Goal: Task Accomplishment & Management: Use online tool/utility

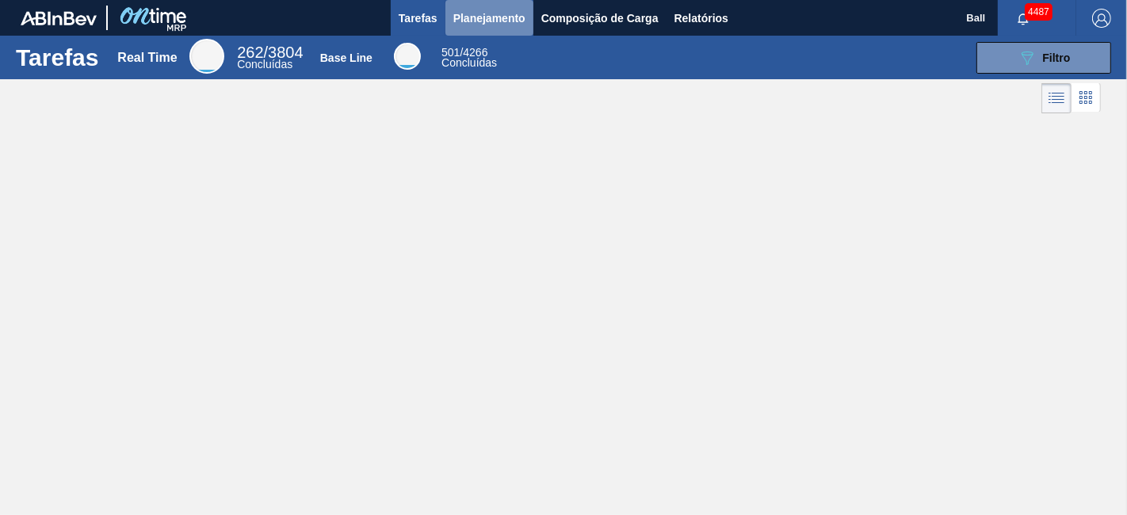
click at [506, 16] on span "Planejamento" at bounding box center [490, 18] width 72 height 19
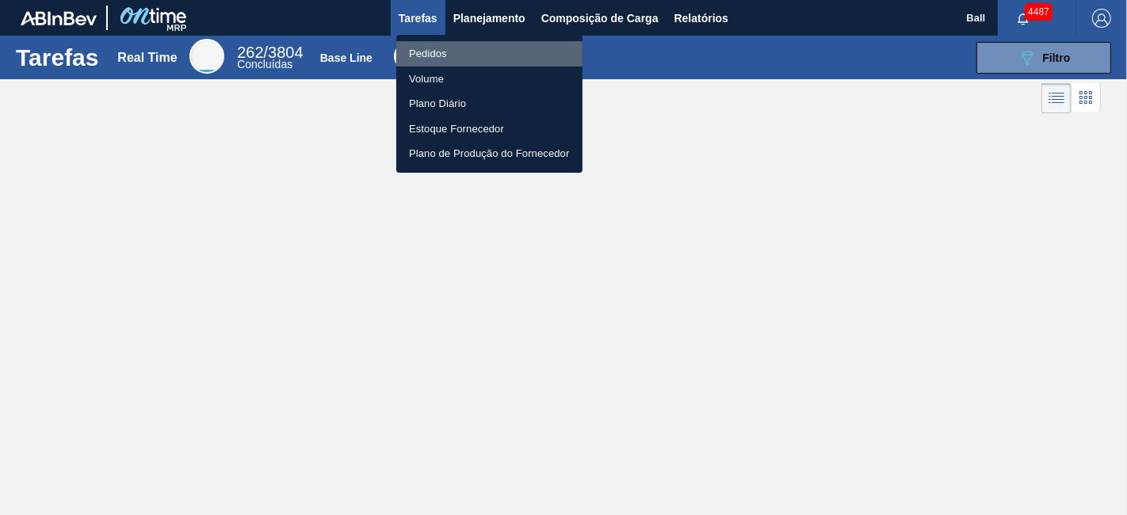
click at [444, 48] on li "Pedidos" at bounding box center [489, 53] width 186 height 25
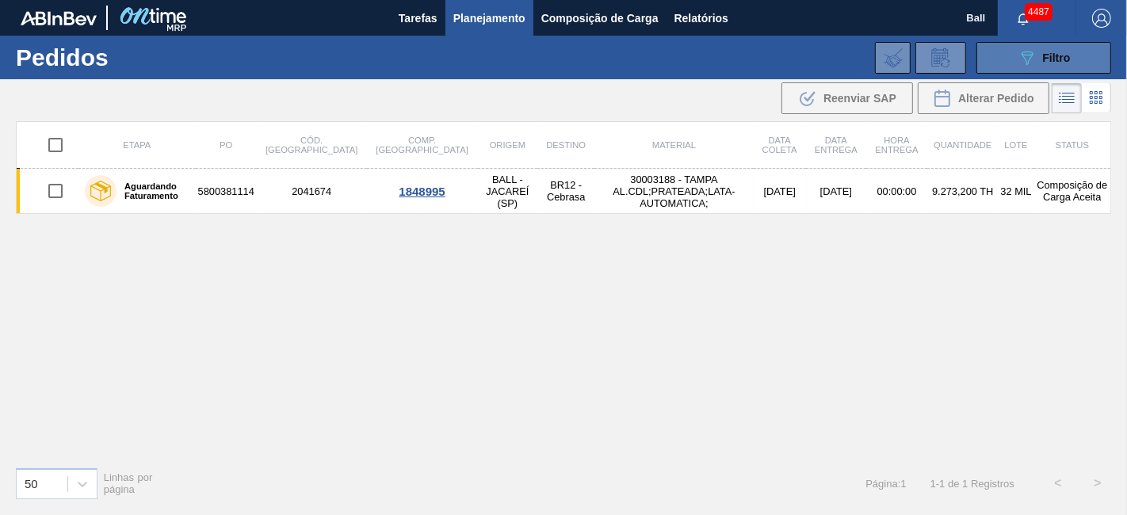
click at [1047, 59] on span "Filtro" at bounding box center [1057, 58] width 28 height 13
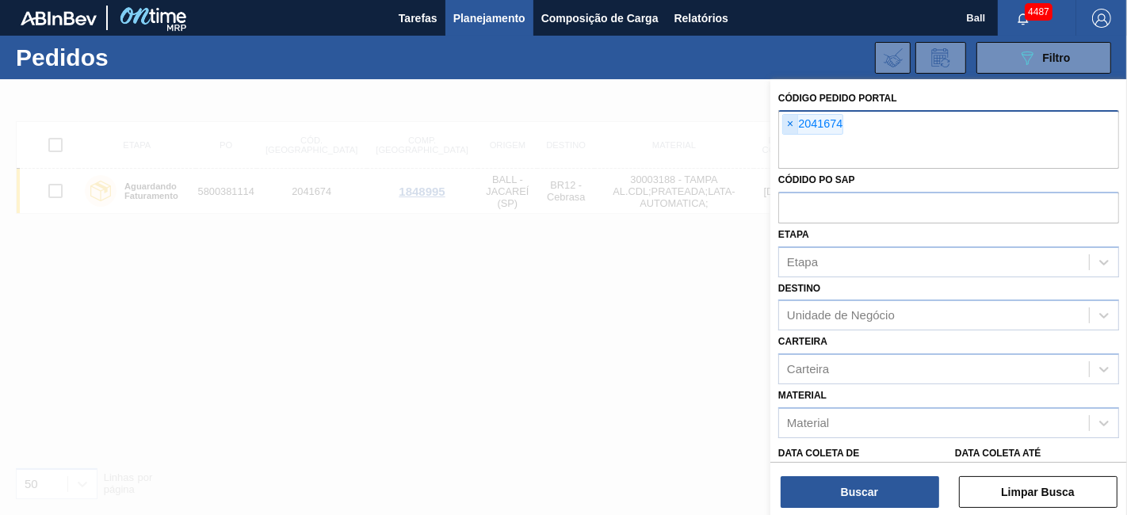
click at [787, 125] on span "×" at bounding box center [790, 124] width 15 height 19
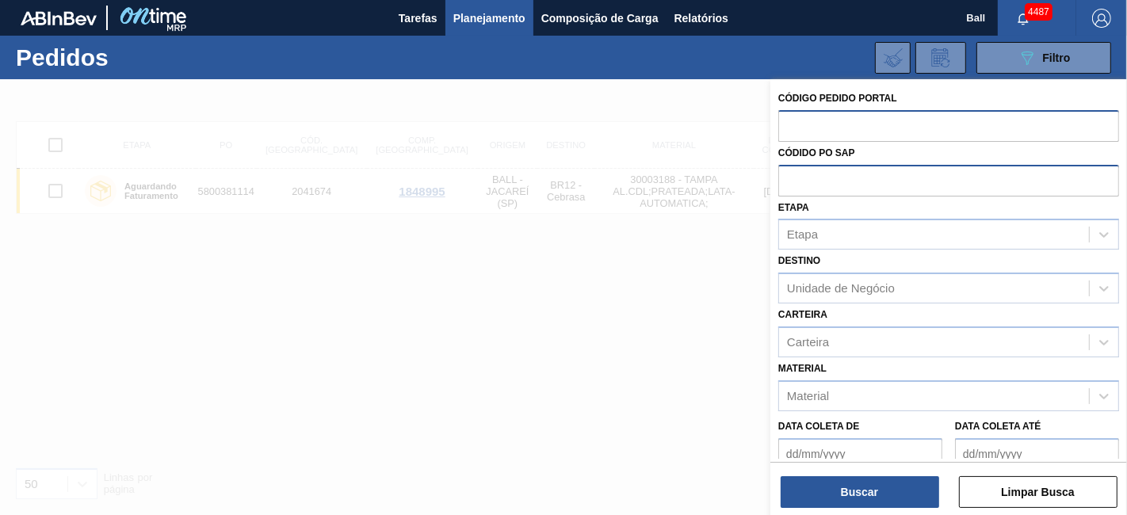
click at [794, 186] on input "text" at bounding box center [949, 180] width 341 height 30
paste input "5800338772"
type input "5800338772"
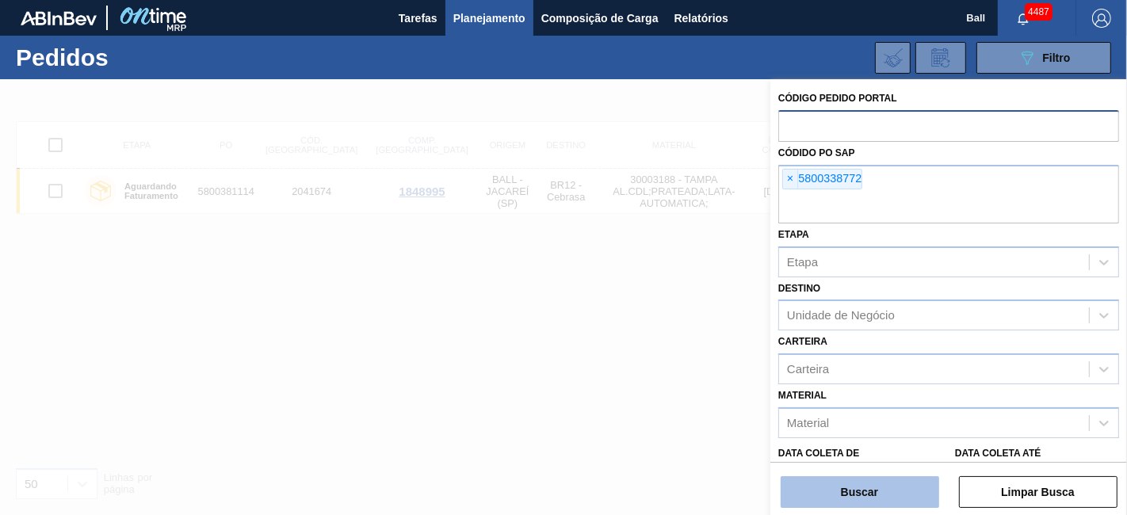
click at [845, 496] on button "Buscar" at bounding box center [860, 493] width 159 height 32
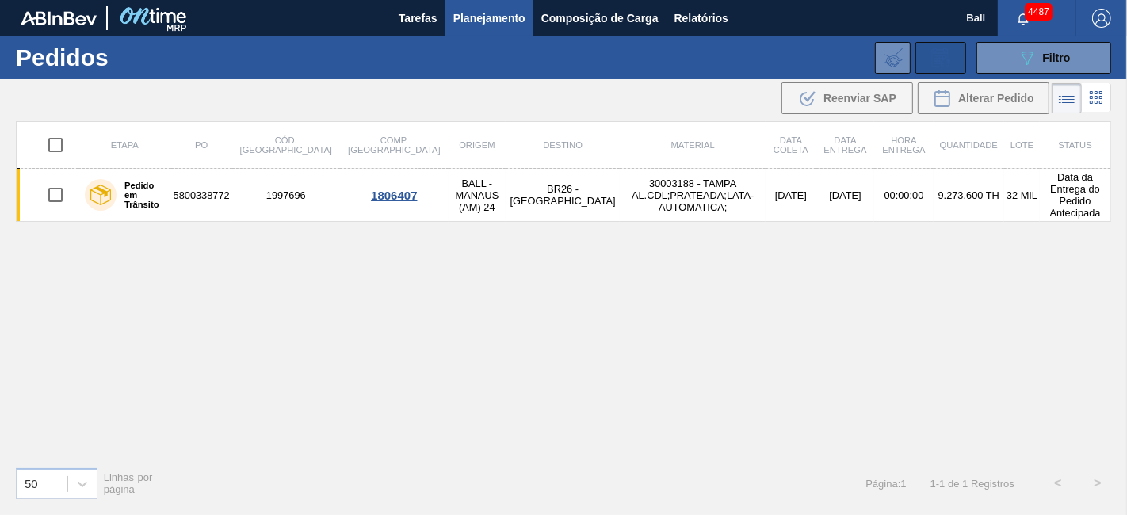
click at [947, 59] on icon at bounding box center [940, 57] width 25 height 19
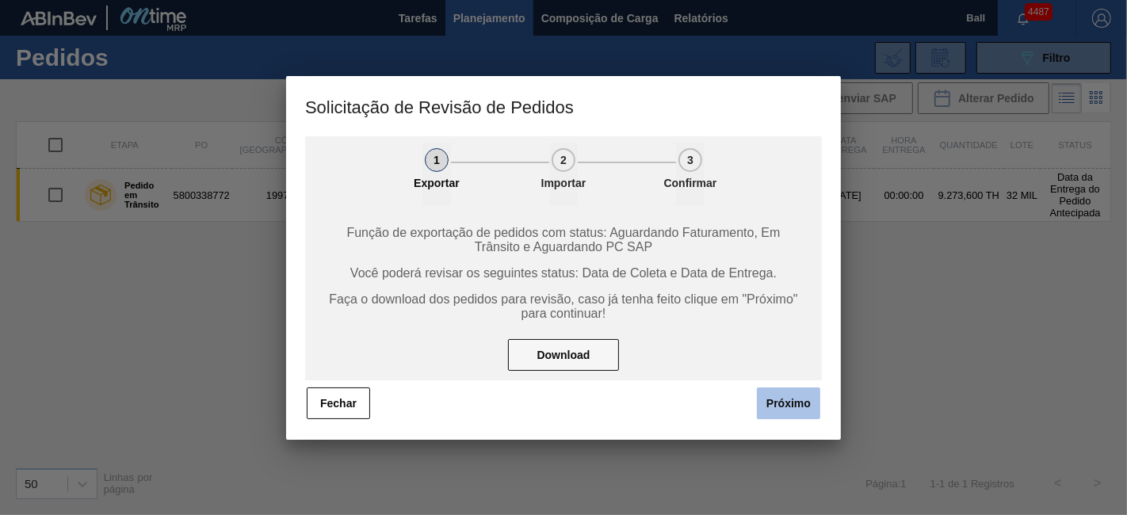
click at [769, 392] on button "Próximo" at bounding box center [788, 404] width 63 height 32
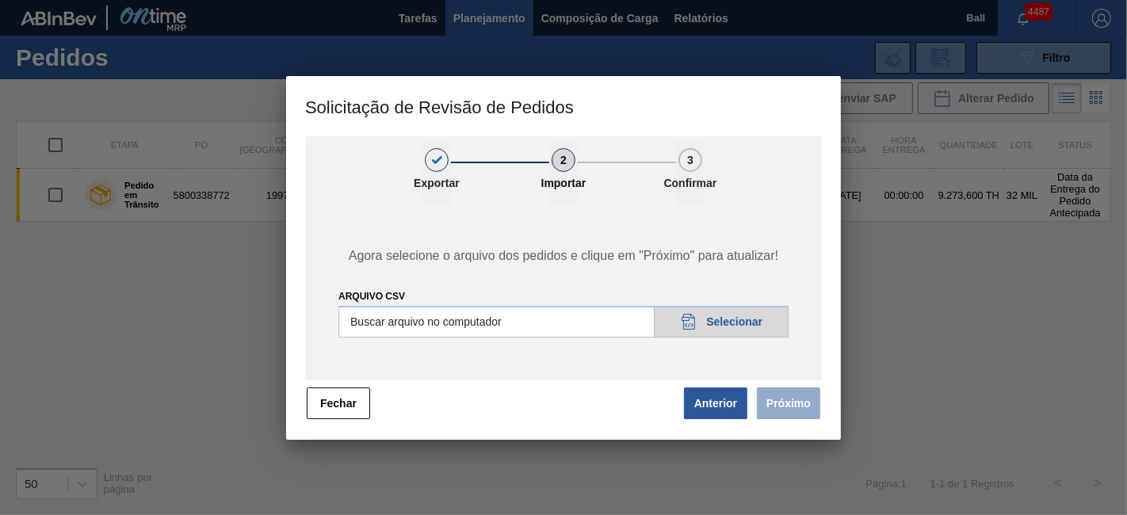
click at [755, 317] on input "Arquivo csv" at bounding box center [564, 322] width 450 height 32
type input "C:\fakepath\Subida 29-09_V1.csv"
click at [791, 404] on button "Próximo" at bounding box center [788, 404] width 63 height 32
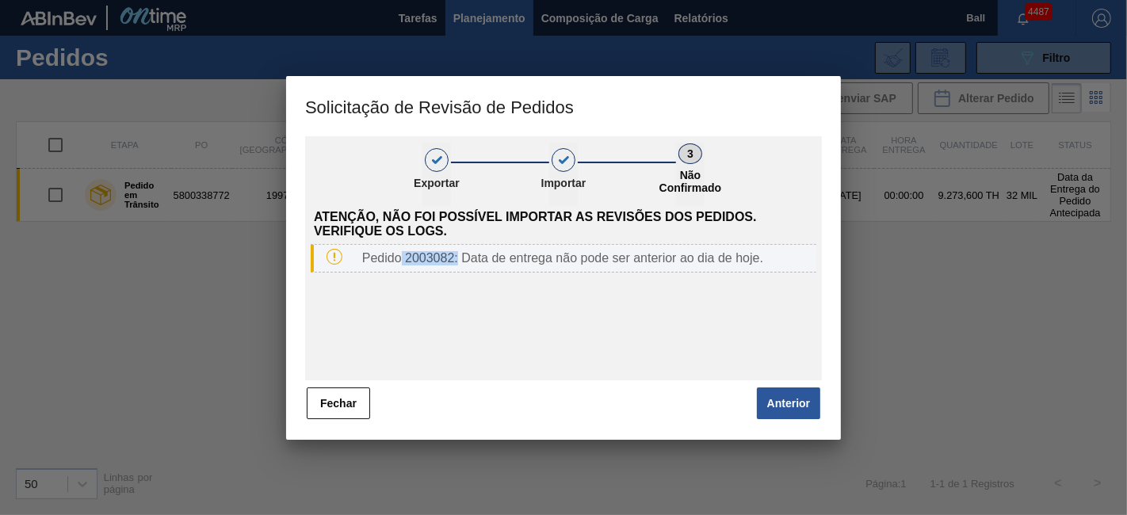
drag, startPoint x: 402, startPoint y: 261, endPoint x: 457, endPoint y: 263, distance: 55.6
click at [457, 263] on div "Pedido 2003082: Data de entrega não pode ser anterior ao dia de hoje." at bounding box center [586, 258] width 461 height 14
copy div "2003082:"
click at [457, 263] on div "Pedido 2003082: Data de entrega não pode ser anterior ao dia de hoje." at bounding box center [586, 258] width 461 height 14
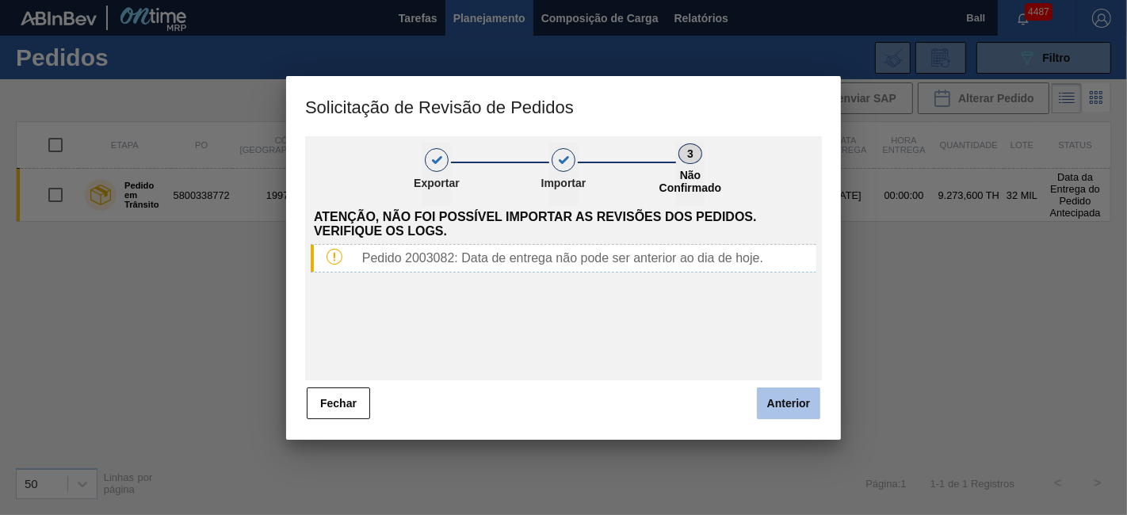
click at [809, 400] on button "Anterior" at bounding box center [788, 404] width 63 height 32
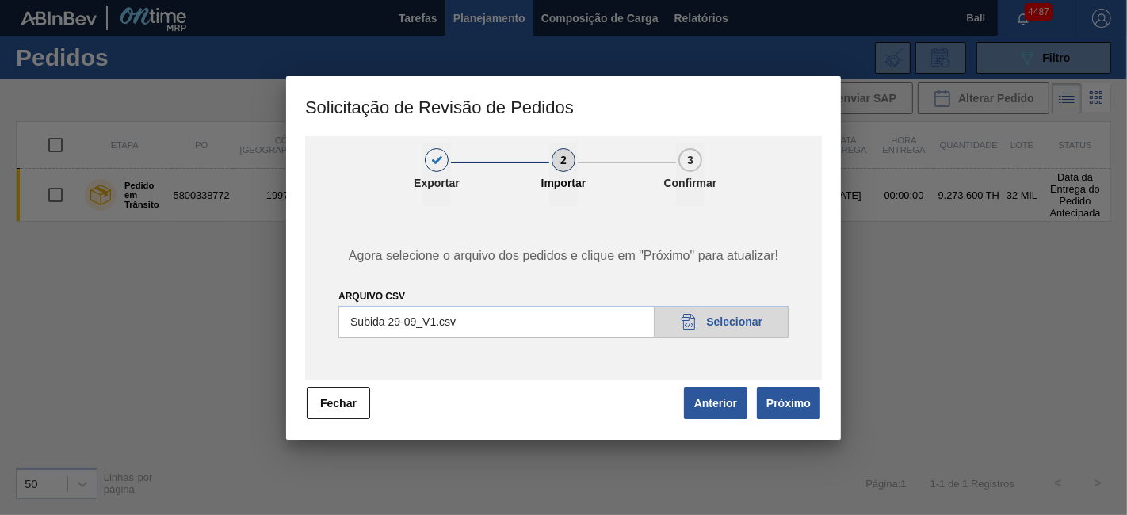
click at [741, 327] on input "Arquivo csv" at bounding box center [564, 322] width 450 height 32
type input "C:\fakepath\Subida 29-09_V1.csv"
click at [805, 413] on button "Próximo" at bounding box center [788, 404] width 63 height 32
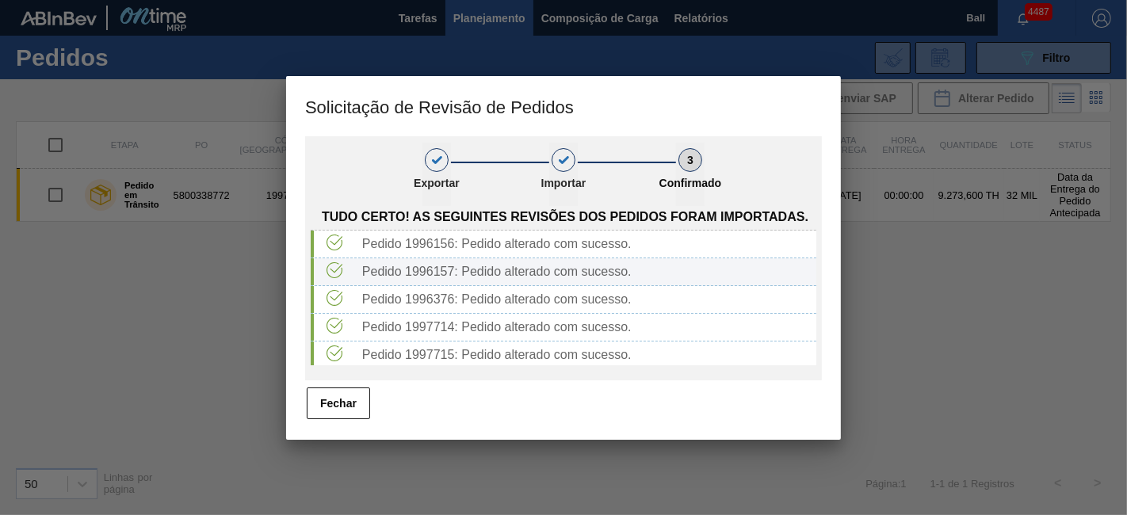
click at [810, 258] on div "Pedido 1996156: Pedido alterado com sucesso." at bounding box center [564, 245] width 506 height 28
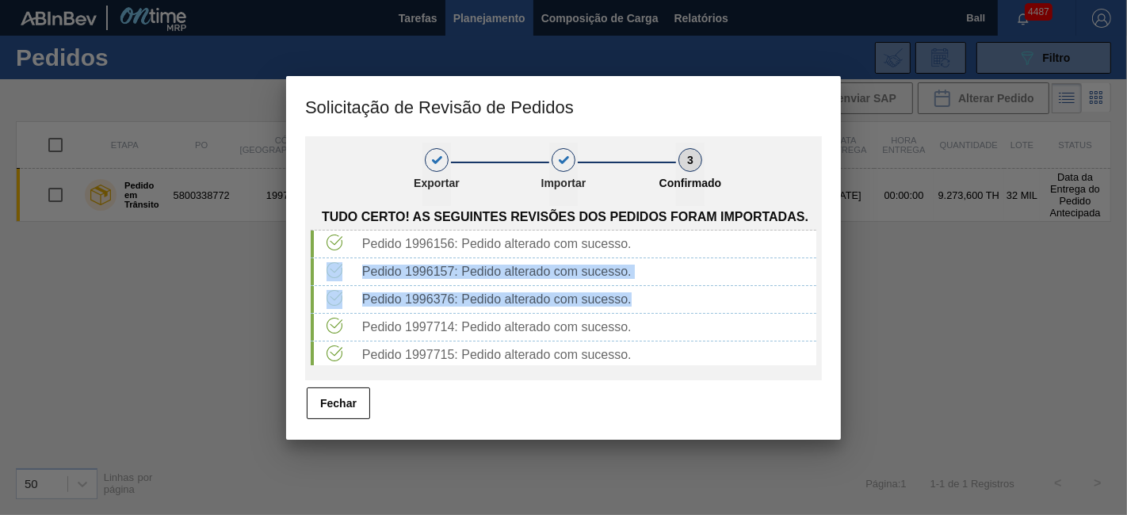
drag, startPoint x: 813, startPoint y: 239, endPoint x: 815, endPoint y: 289, distance: 50.8
click at [815, 289] on div "Pedido 1996156: Pedido alterado com sucesso. Pedido 1996157: Pedido alterado co…" at bounding box center [564, 298] width 506 height 135
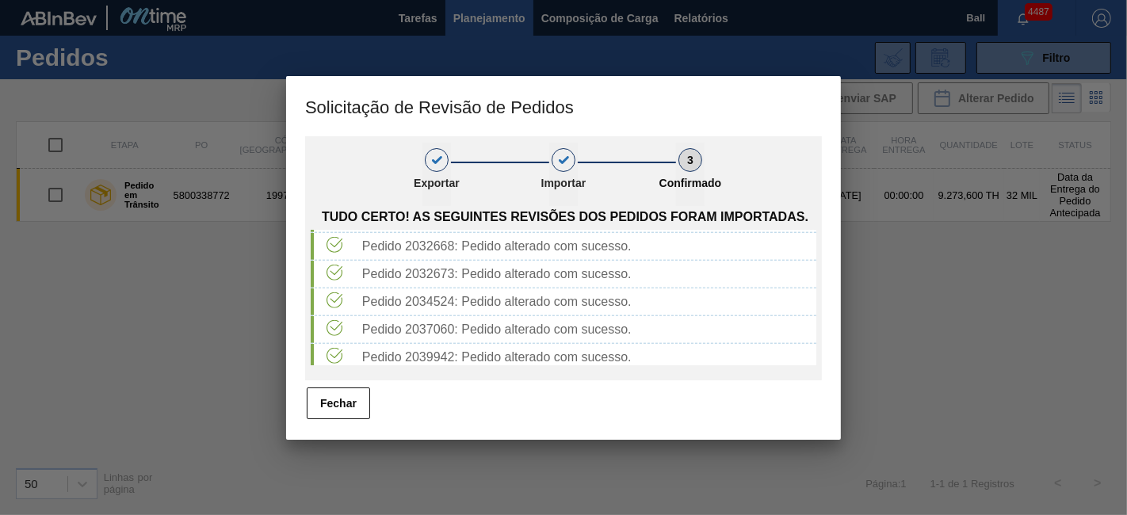
scroll to position [1203, 0]
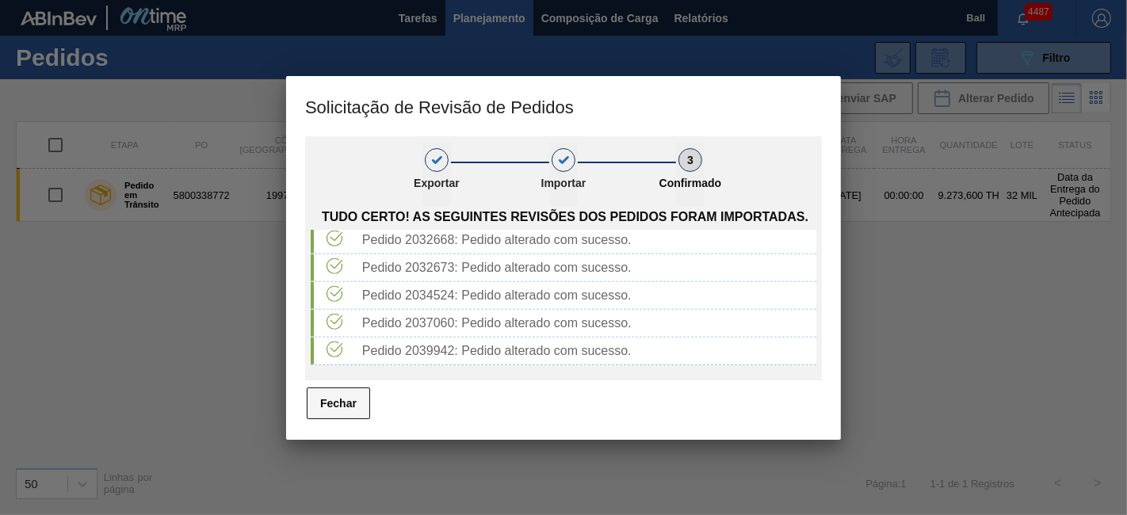
click at [353, 408] on button "Fechar" at bounding box center [338, 404] width 63 height 32
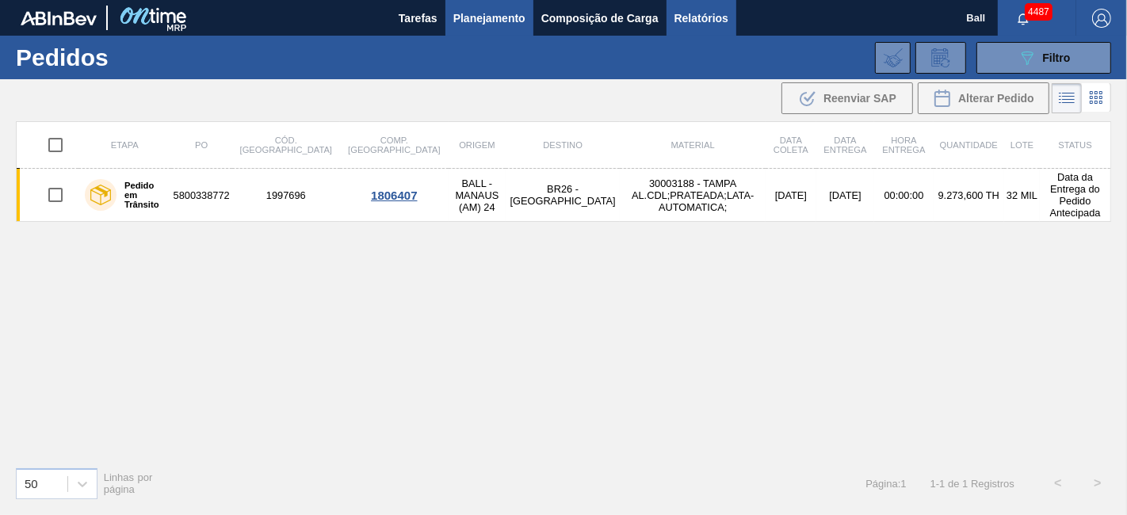
click at [692, 24] on span "Relatórios" at bounding box center [702, 18] width 54 height 19
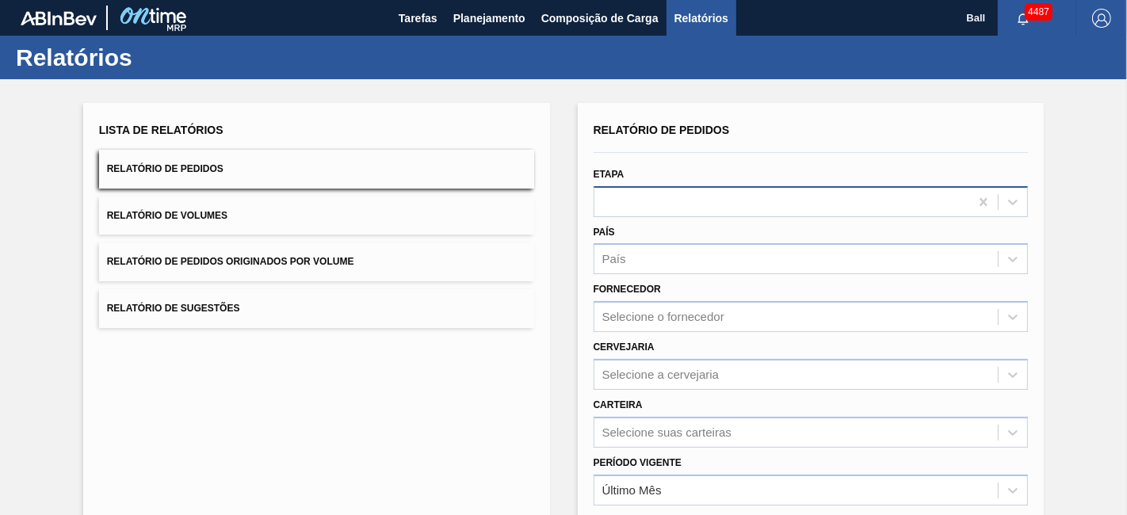
click at [630, 199] on div at bounding box center [783, 201] width 376 height 23
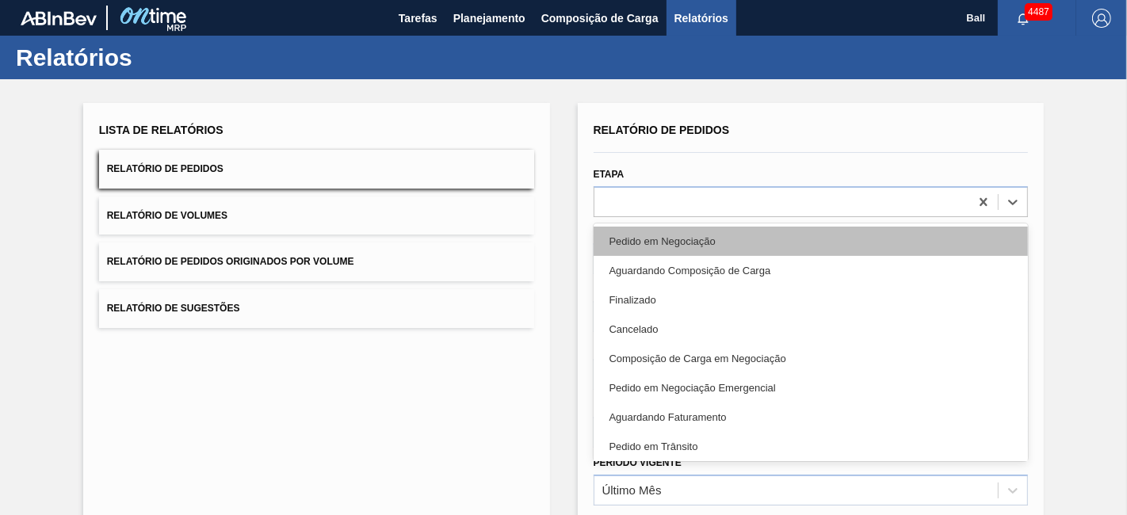
click at [638, 234] on div "Pedido em Negociação" at bounding box center [811, 241] width 435 height 29
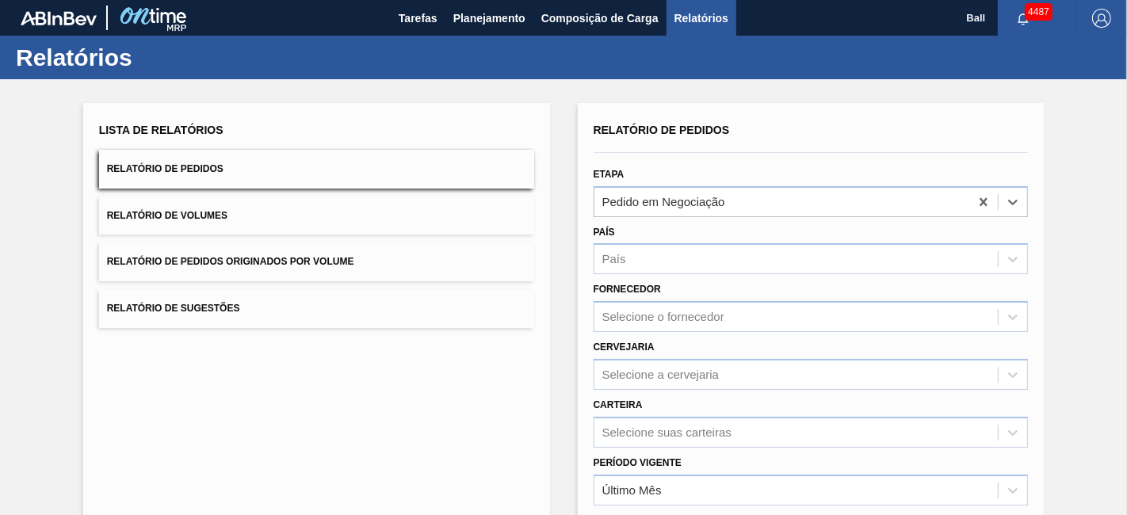
scroll to position [214, 0]
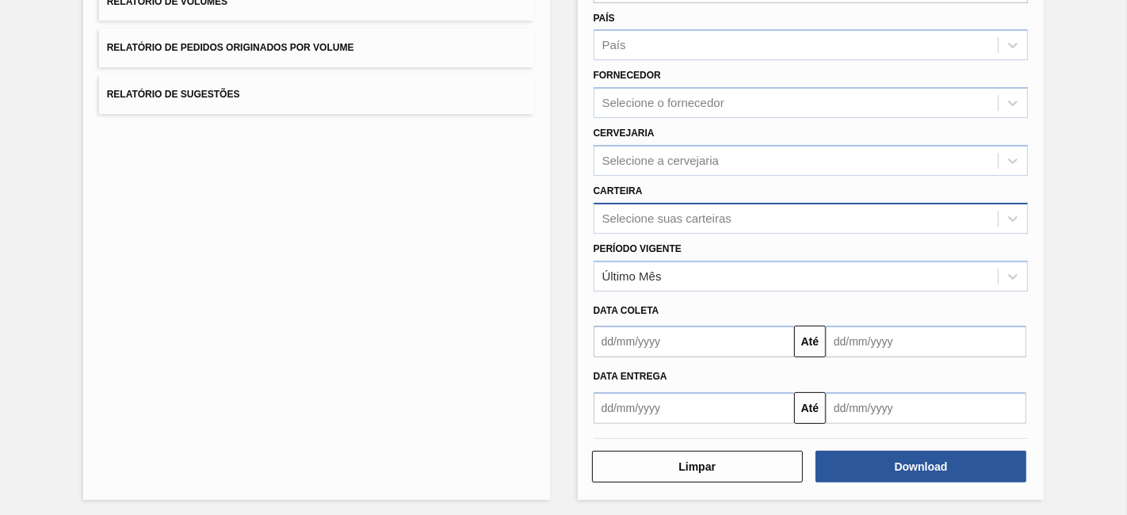
click at [660, 217] on div "Selecione suas carteiras" at bounding box center [667, 218] width 129 height 13
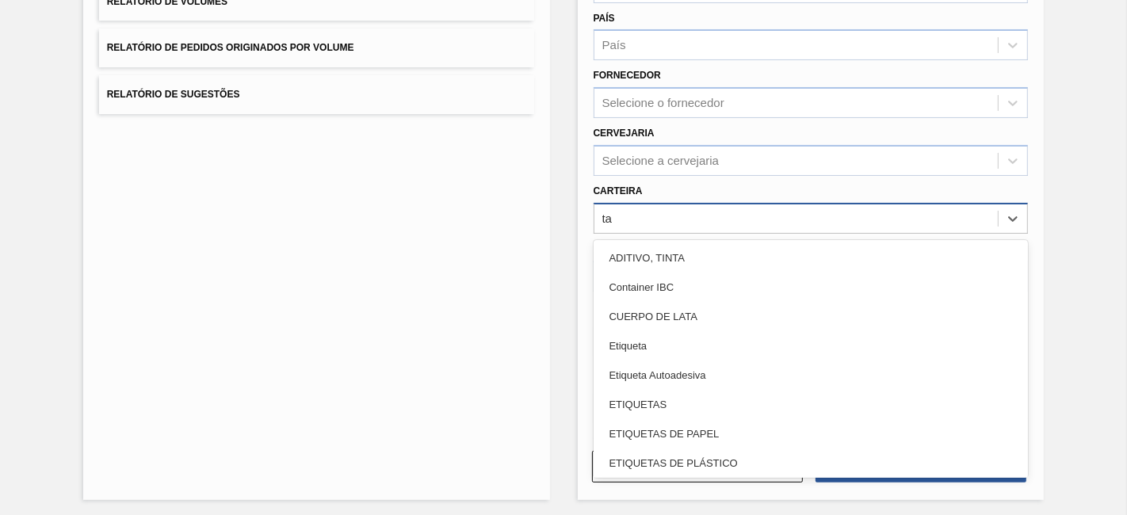
type input "tam"
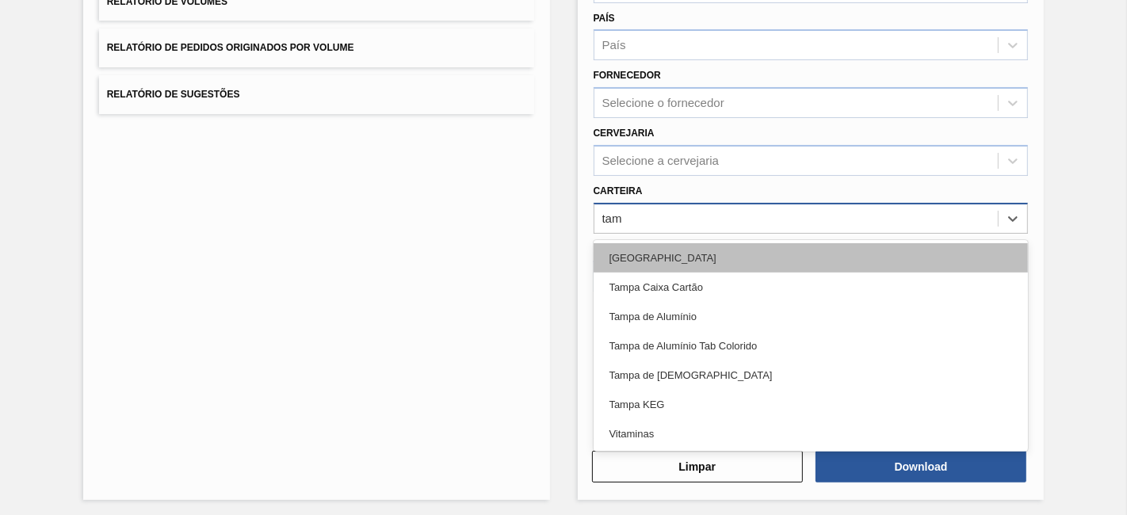
click at [641, 251] on div "Tampa" at bounding box center [811, 257] width 435 height 29
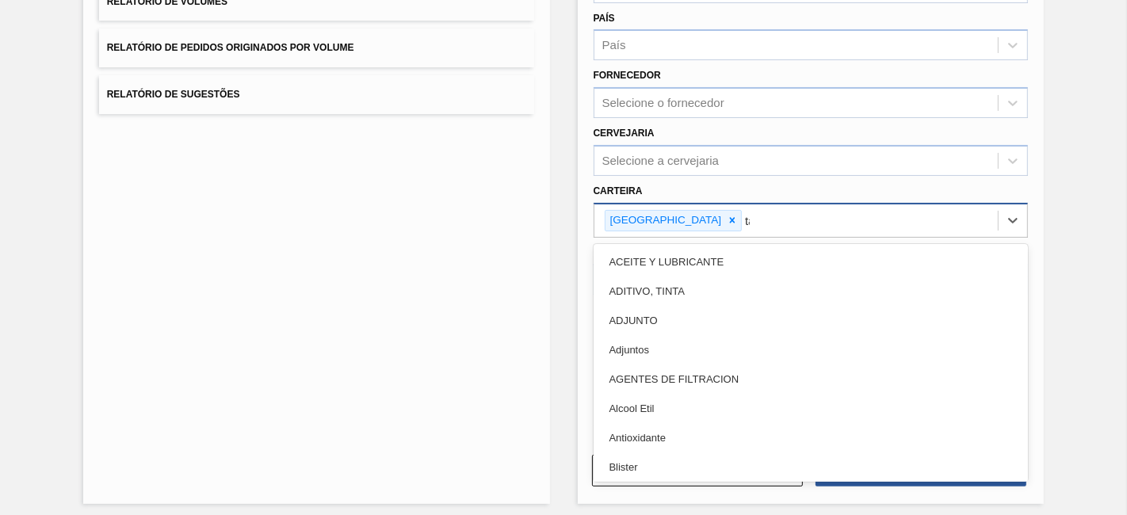
type input "tam"
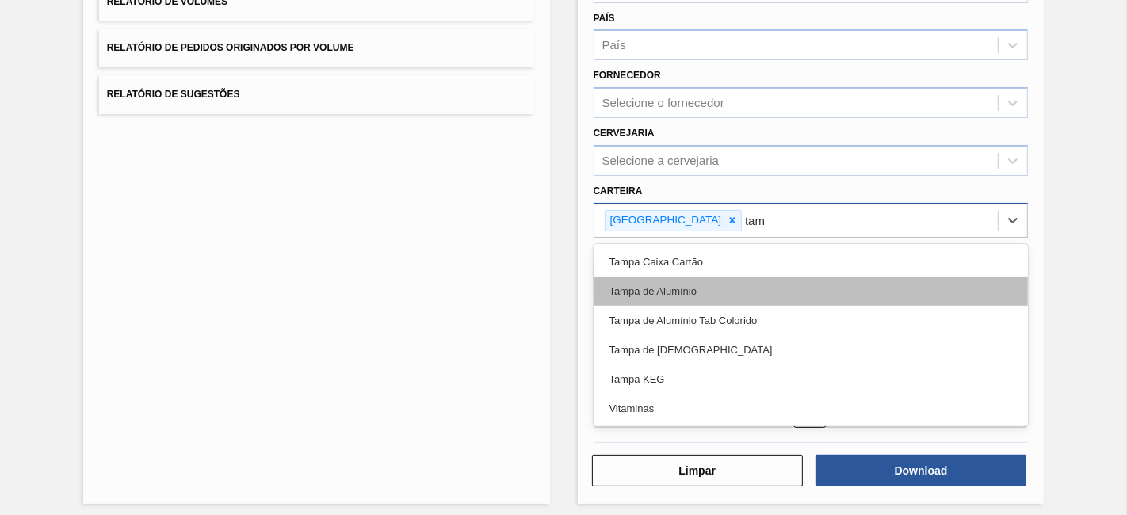
click at [636, 291] on div "Tampa de Alumínio" at bounding box center [811, 291] width 435 height 29
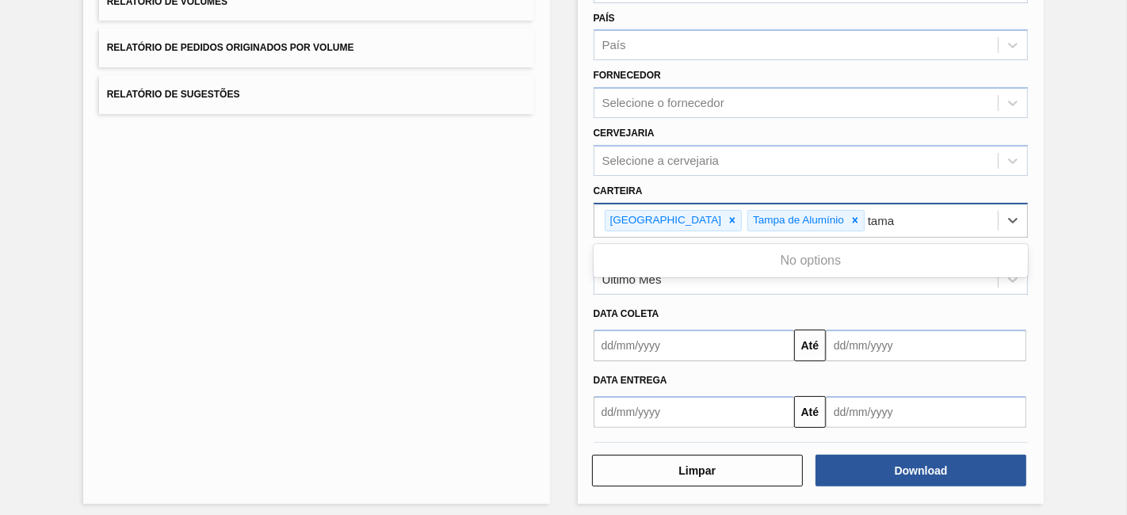
type input "tam"
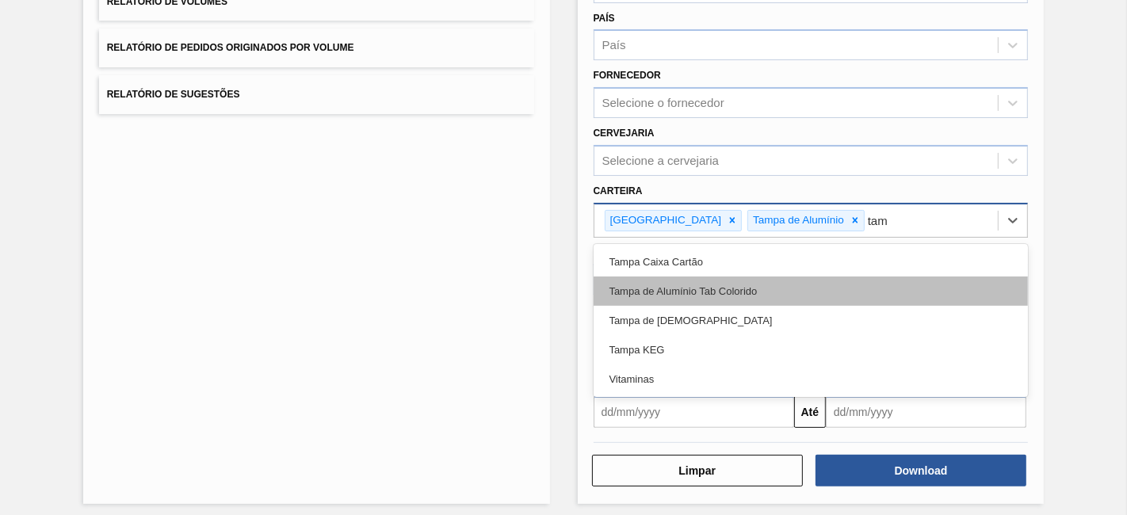
click at [735, 283] on div "Tampa de Alumínio Tab Colorido" at bounding box center [811, 291] width 435 height 29
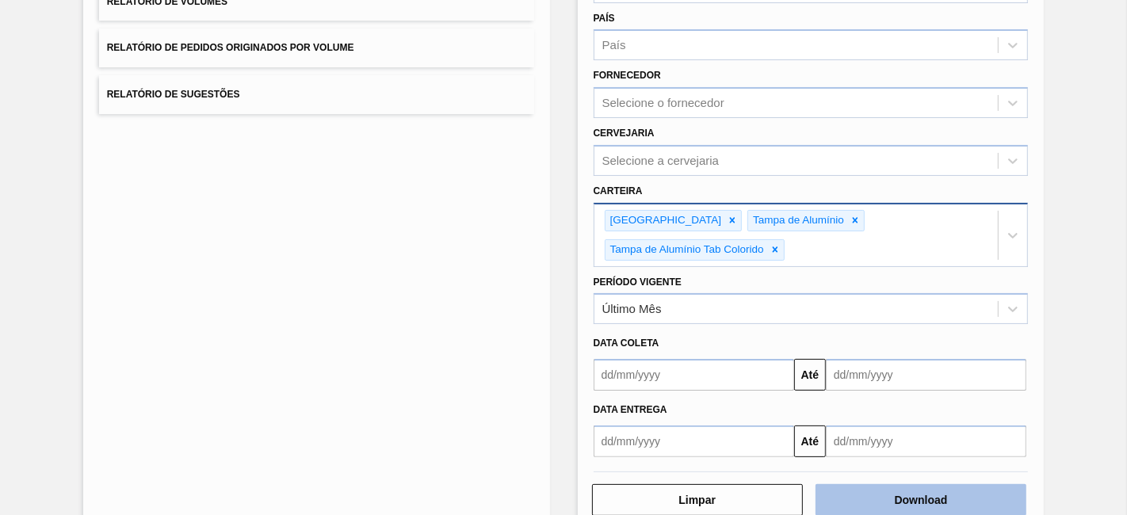
click at [949, 484] on button "Download" at bounding box center [921, 500] width 211 height 32
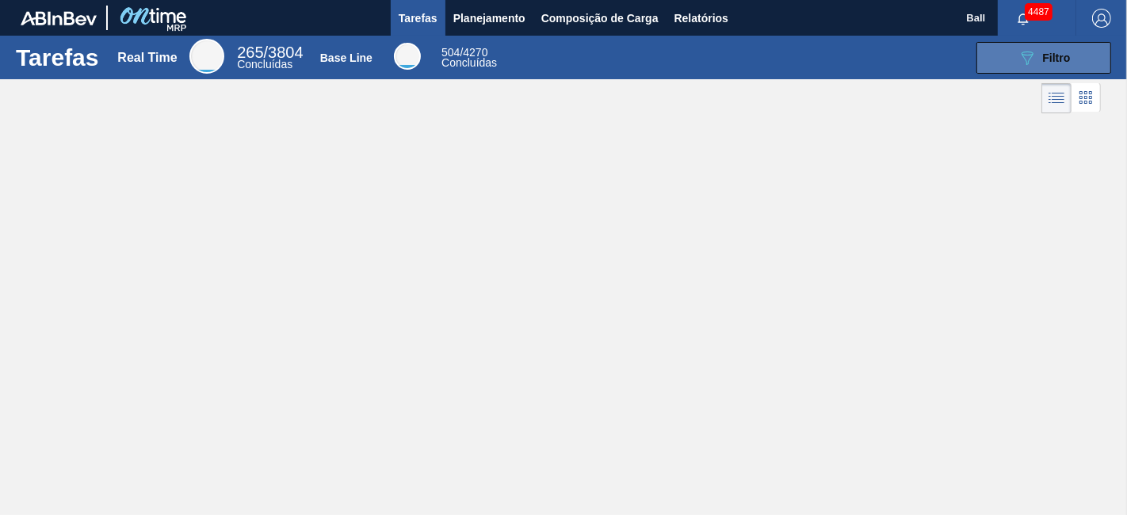
click at [1048, 59] on span "Filtro" at bounding box center [1057, 58] width 28 height 13
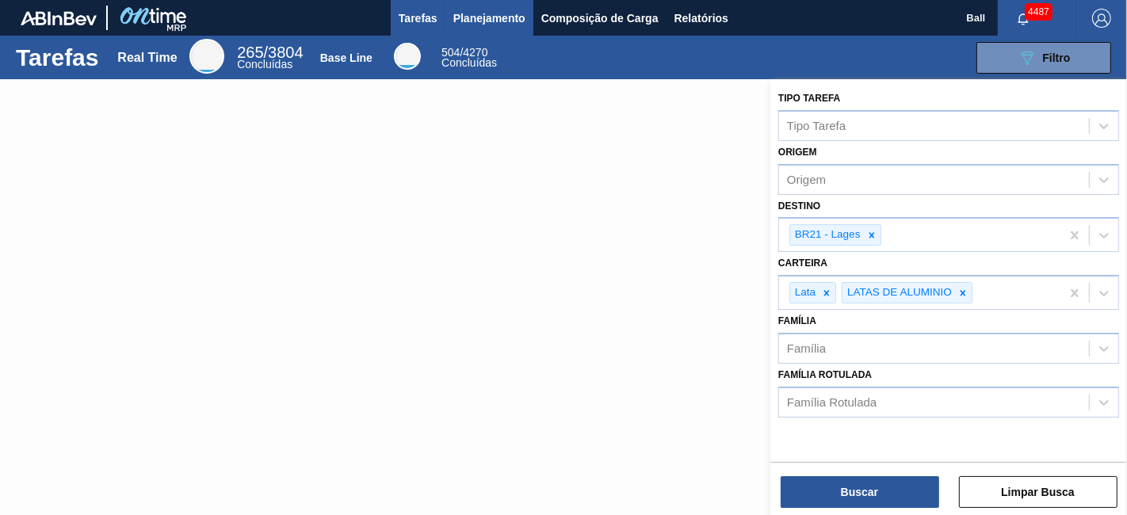
click at [505, 21] on span "Planejamento" at bounding box center [490, 18] width 72 height 19
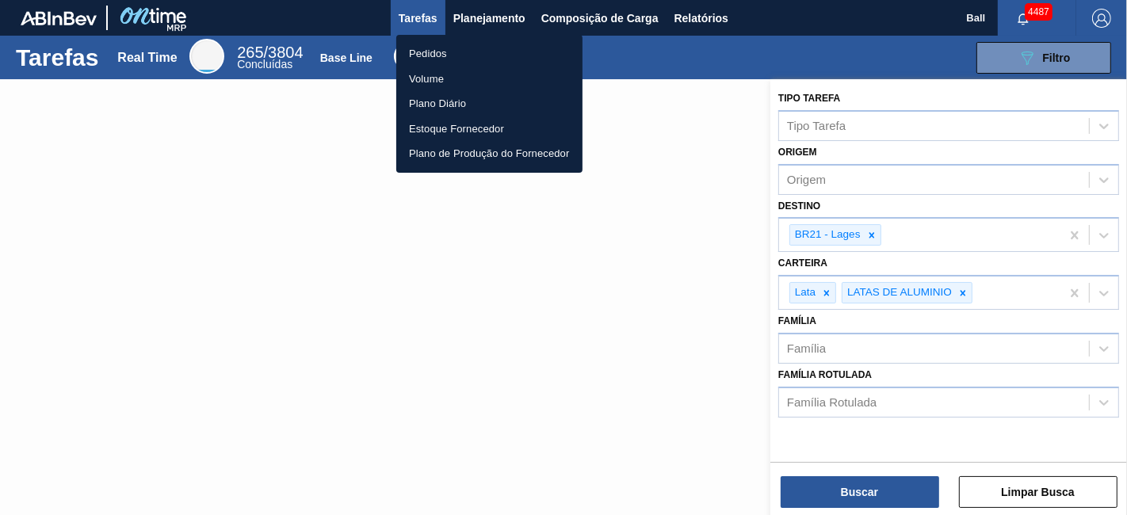
click at [439, 52] on li "Pedidos" at bounding box center [489, 53] width 186 height 25
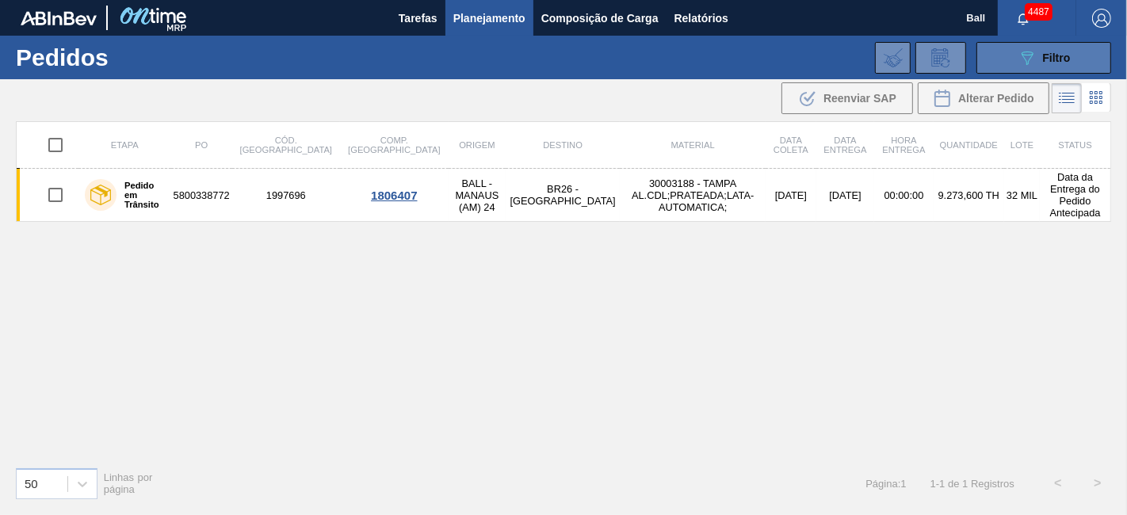
click at [1020, 57] on icon "089F7B8B-B2A5-4AFE-B5C0-19BA573D28AC" at bounding box center [1027, 57] width 19 height 19
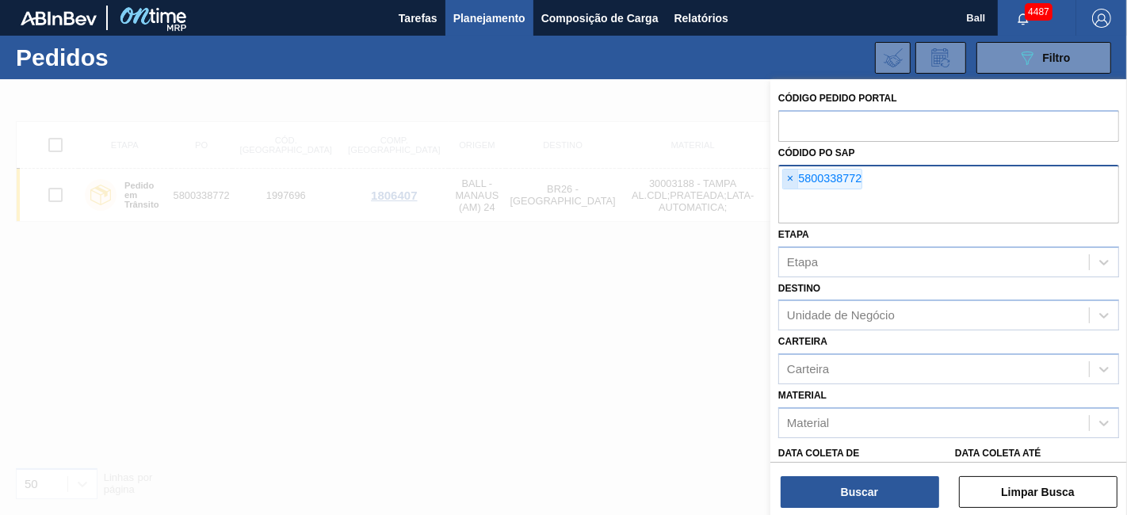
click at [783, 175] on span "×" at bounding box center [790, 179] width 15 height 19
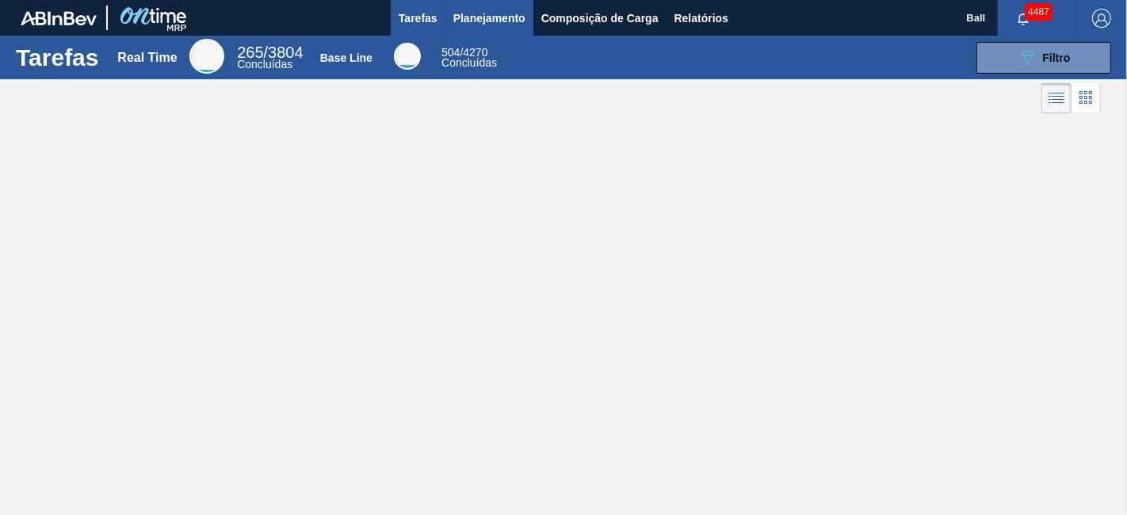
click at [500, 26] on span "Planejamento" at bounding box center [490, 18] width 72 height 19
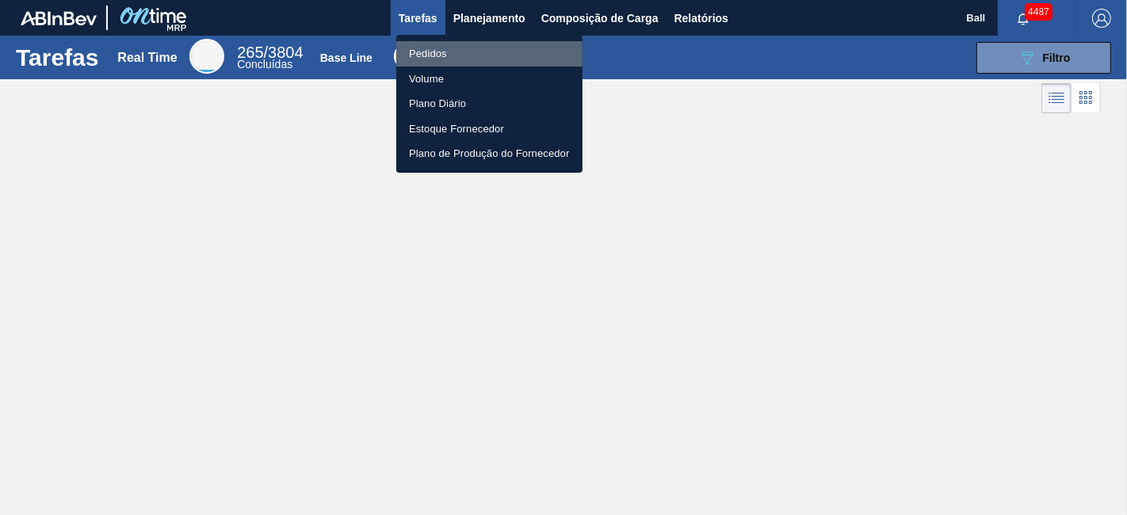
click at [453, 56] on li "Pedidos" at bounding box center [489, 53] width 186 height 25
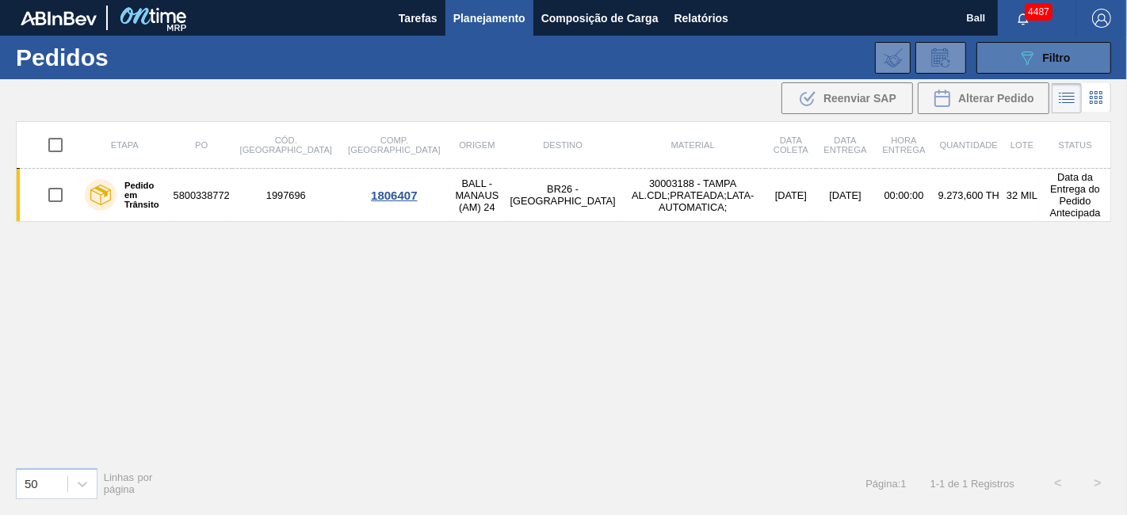
click at [1034, 57] on icon "089F7B8B-B2A5-4AFE-B5C0-19BA573D28AC" at bounding box center [1027, 57] width 19 height 19
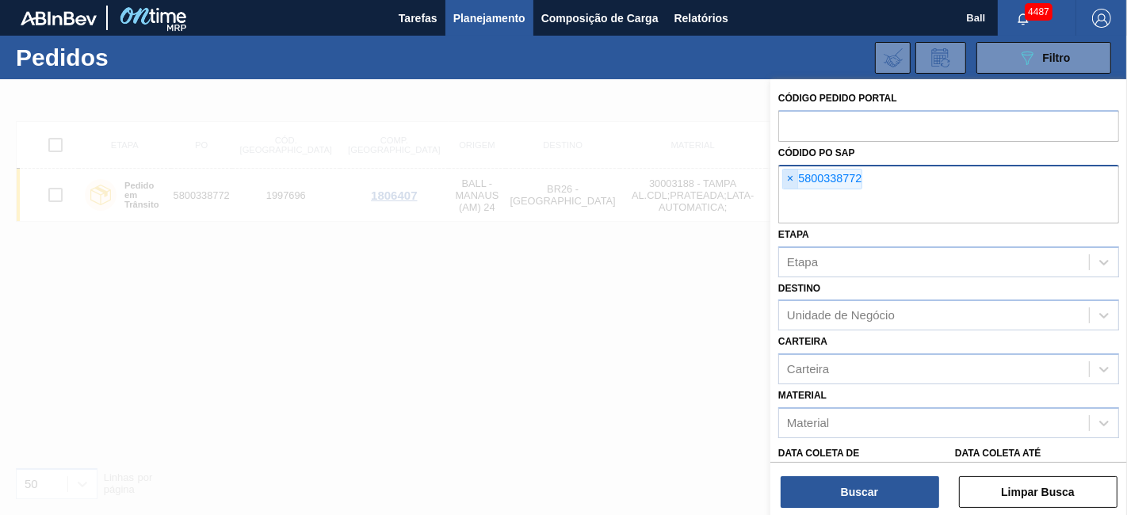
click at [786, 175] on span "×" at bounding box center [790, 179] width 15 height 19
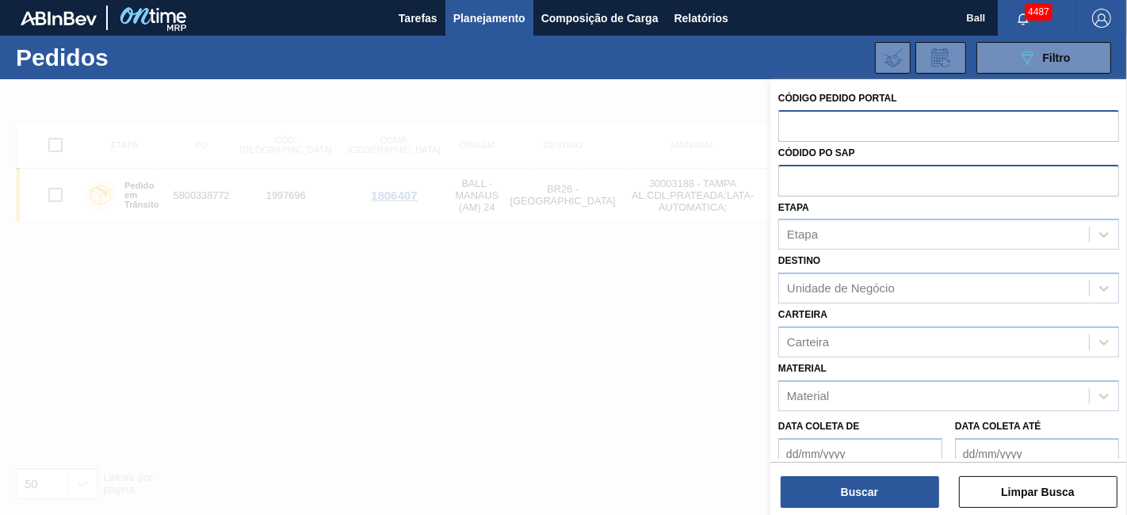
click at [794, 116] on input "text" at bounding box center [949, 125] width 341 height 30
type input "2041726"
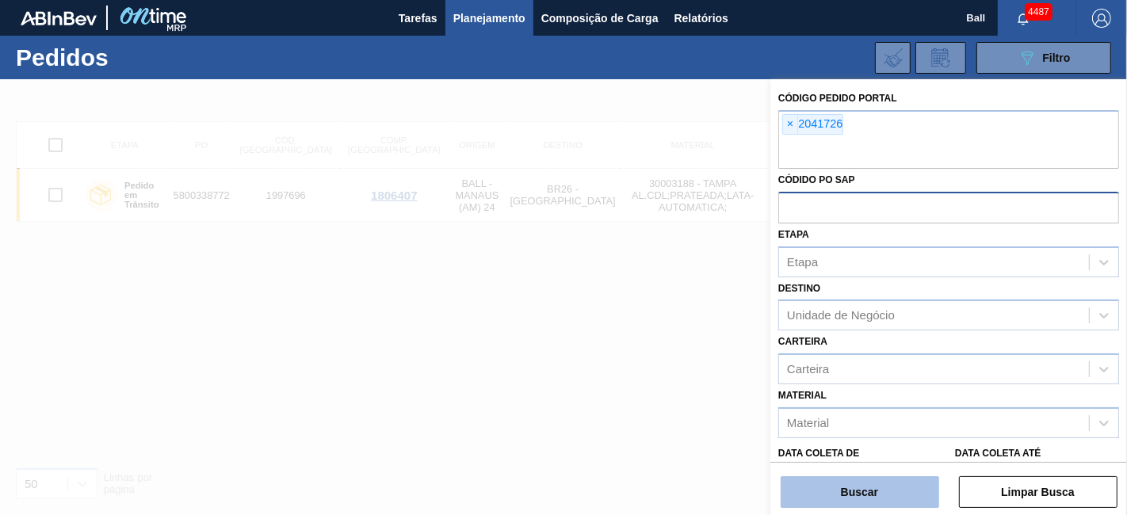
click at [858, 492] on button "Buscar" at bounding box center [860, 493] width 159 height 32
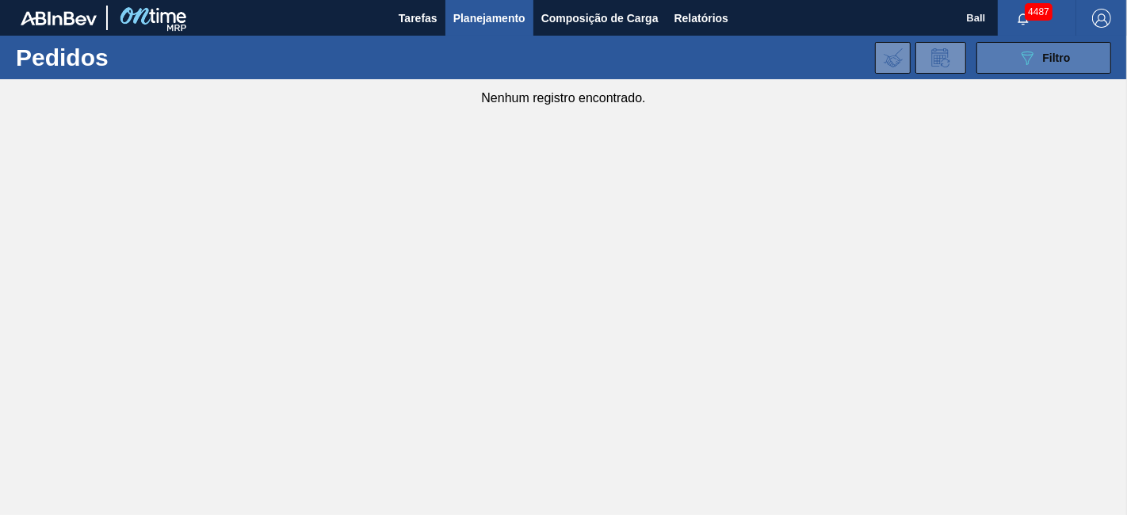
click at [1019, 57] on icon "089F7B8B-B2A5-4AFE-B5C0-19BA573D28AC" at bounding box center [1027, 57] width 19 height 19
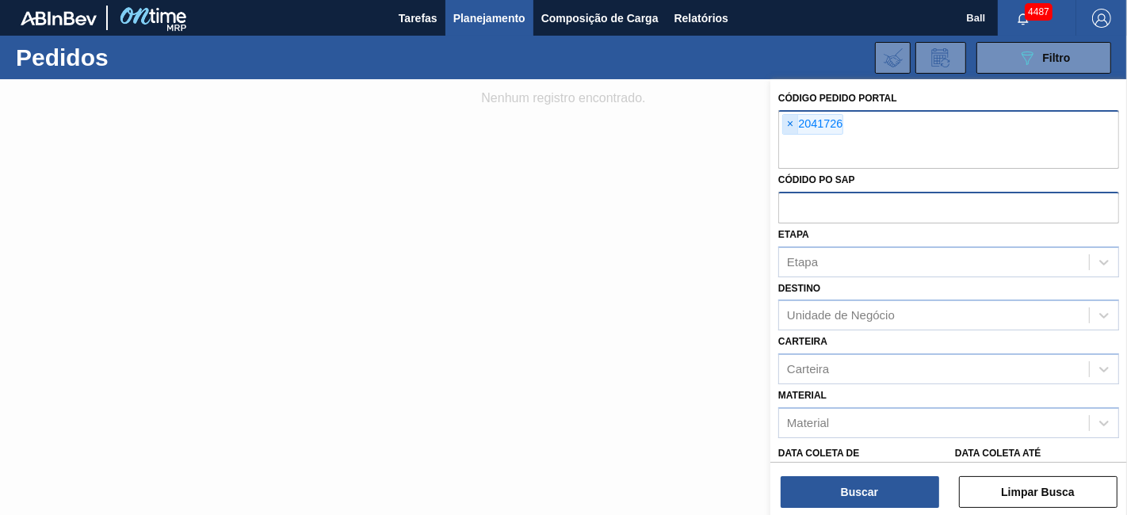
click at [793, 126] on span "×" at bounding box center [790, 124] width 15 height 19
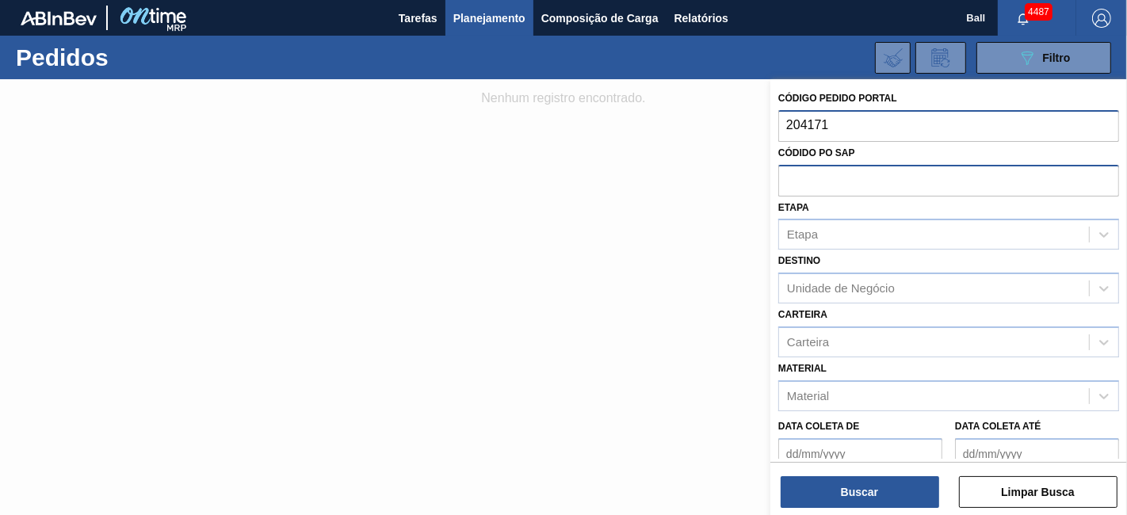
type input "2041714"
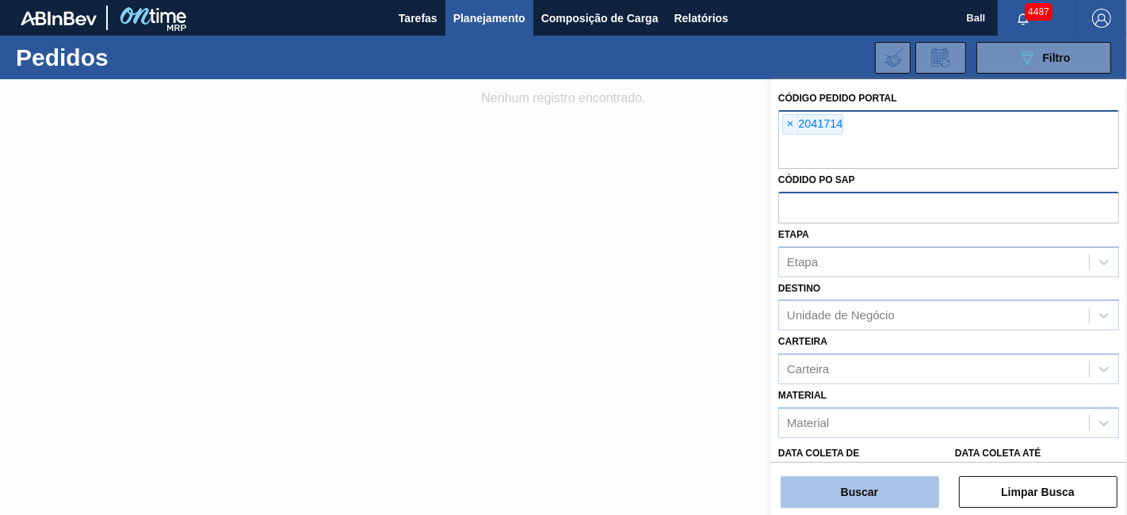
click at [878, 497] on button "Buscar" at bounding box center [860, 493] width 159 height 32
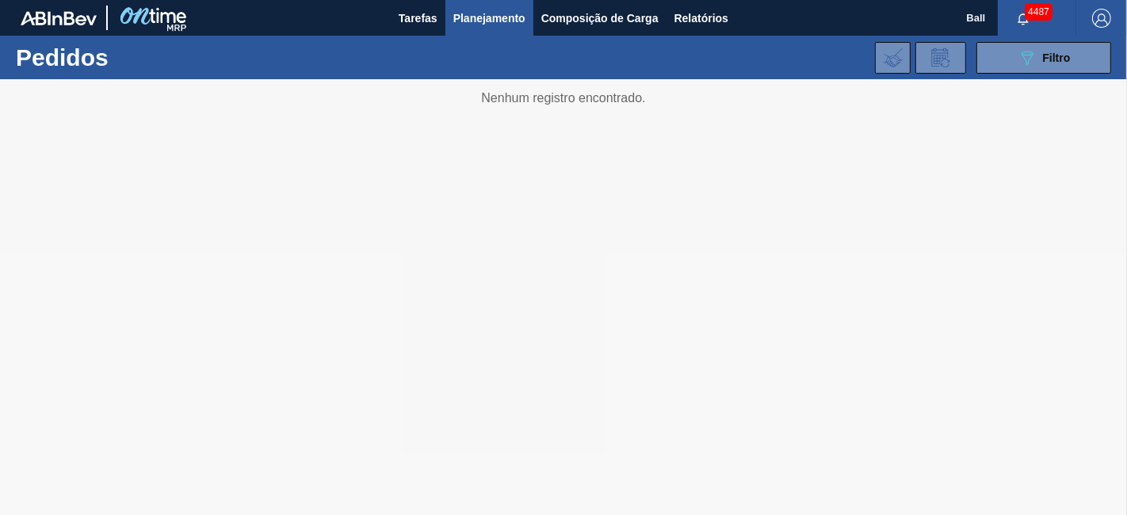
click at [878, 497] on div at bounding box center [563, 297] width 1127 height 436
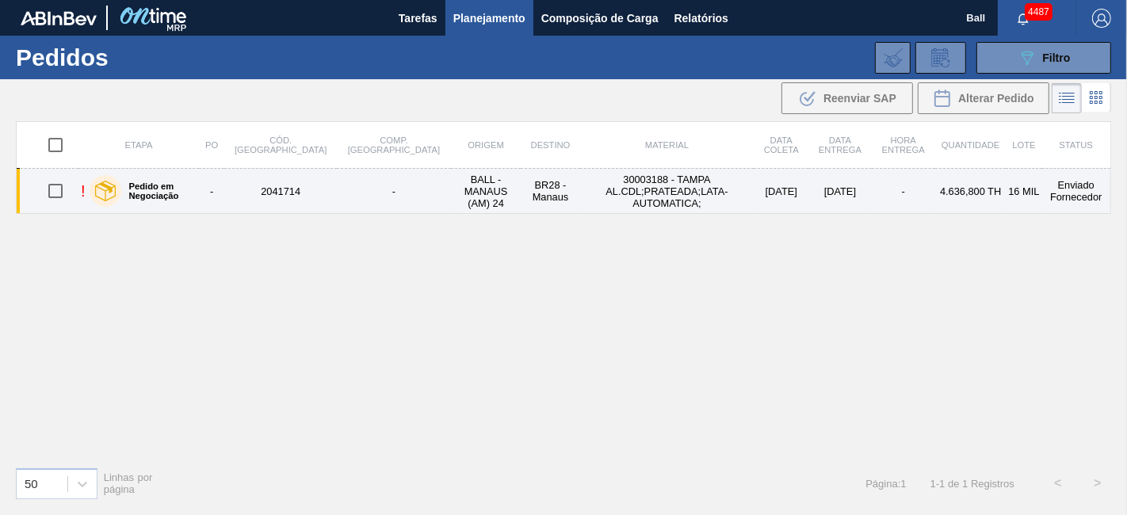
click at [872, 192] on td "-" at bounding box center [903, 191] width 63 height 45
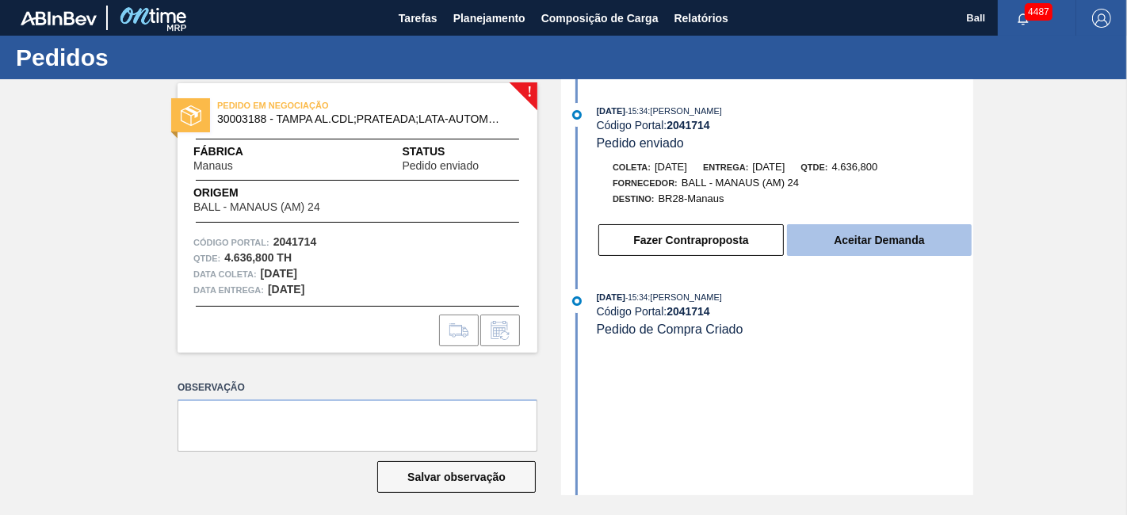
click at [862, 246] on button "Aceitar Demanda" at bounding box center [879, 240] width 185 height 32
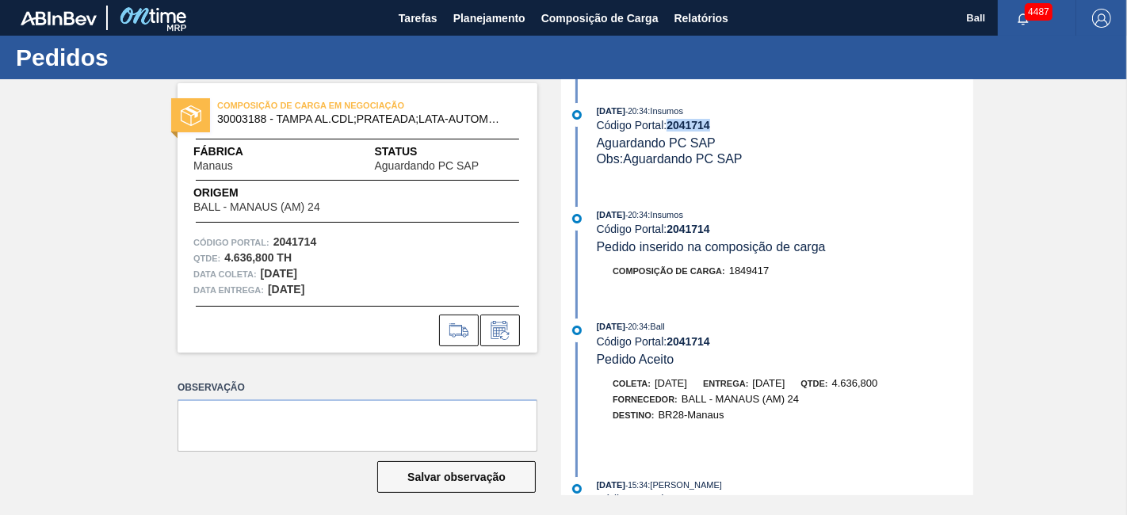
drag, startPoint x: 714, startPoint y: 127, endPoint x: 669, endPoint y: 130, distance: 44.5
click at [669, 130] on div "Código Portal: 2041714" at bounding box center [785, 125] width 377 height 13
copy strong "2041714"
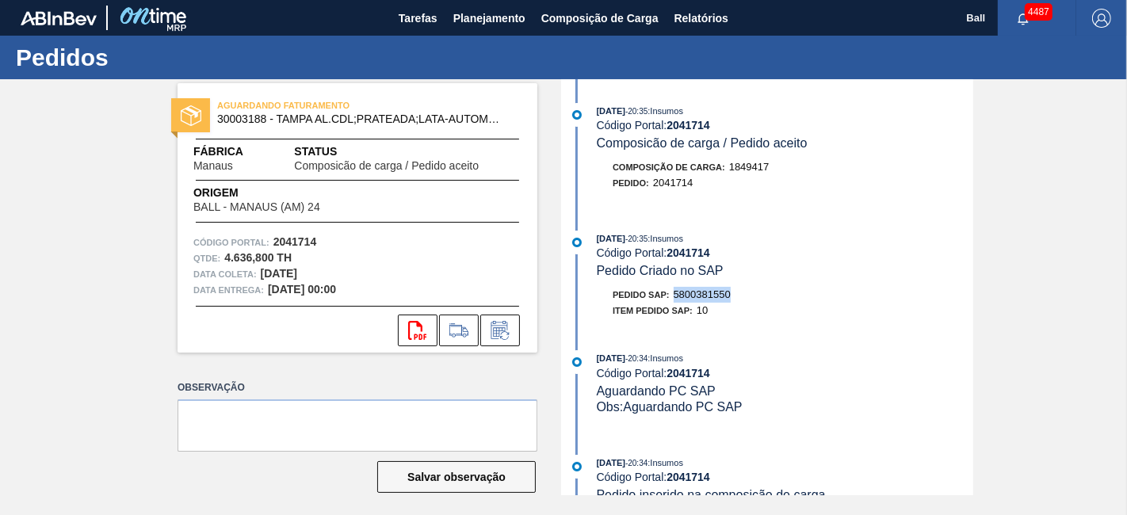
drag, startPoint x: 732, startPoint y: 294, endPoint x: 675, endPoint y: 299, distance: 57.3
click at [675, 299] on div "Pedido SAP: 5800381550" at bounding box center [785, 295] width 377 height 16
copy span "5800381550"
click at [720, 18] on span "Relatórios" at bounding box center [702, 18] width 54 height 19
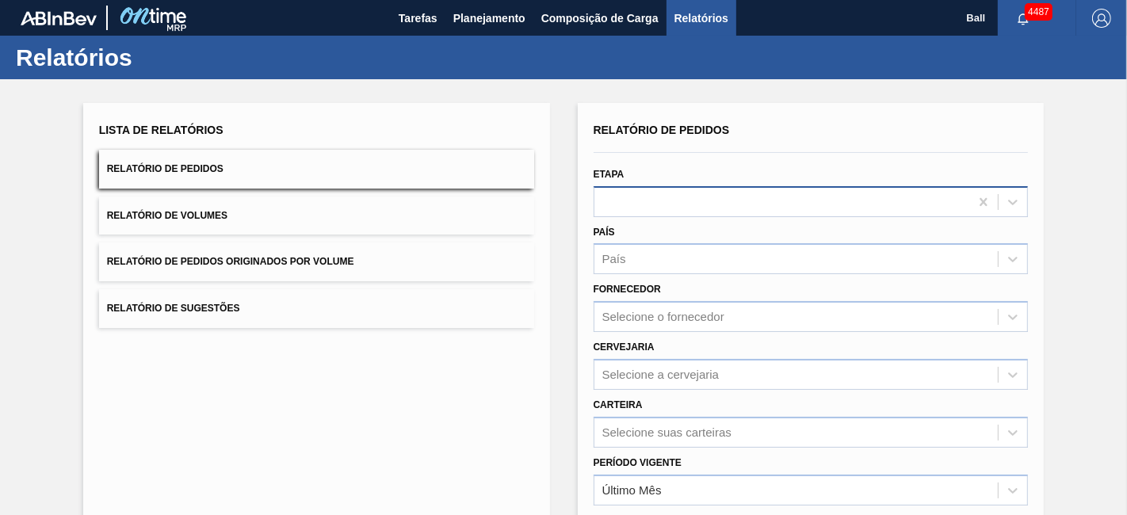
click at [634, 198] on div at bounding box center [783, 201] width 376 height 23
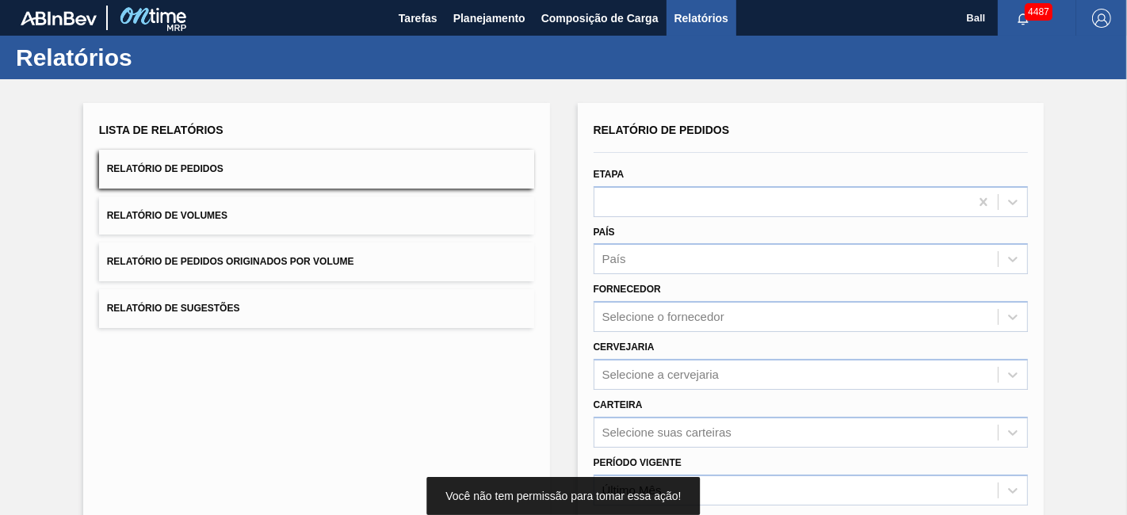
click at [513, 262] on button "Relatório de Pedidos Originados por Volume" at bounding box center [316, 262] width 435 height 39
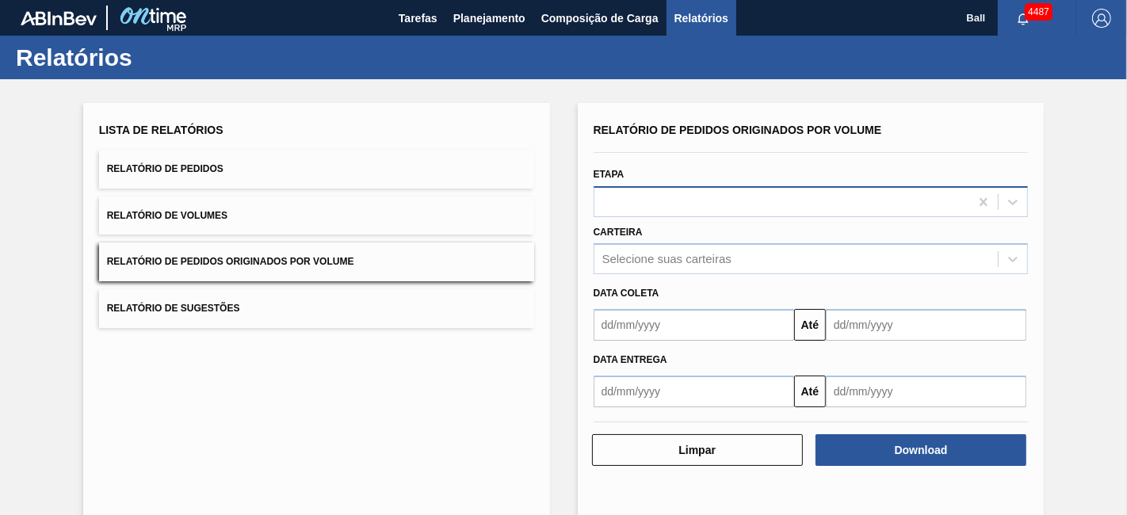
click at [797, 196] on div at bounding box center [783, 201] width 376 height 23
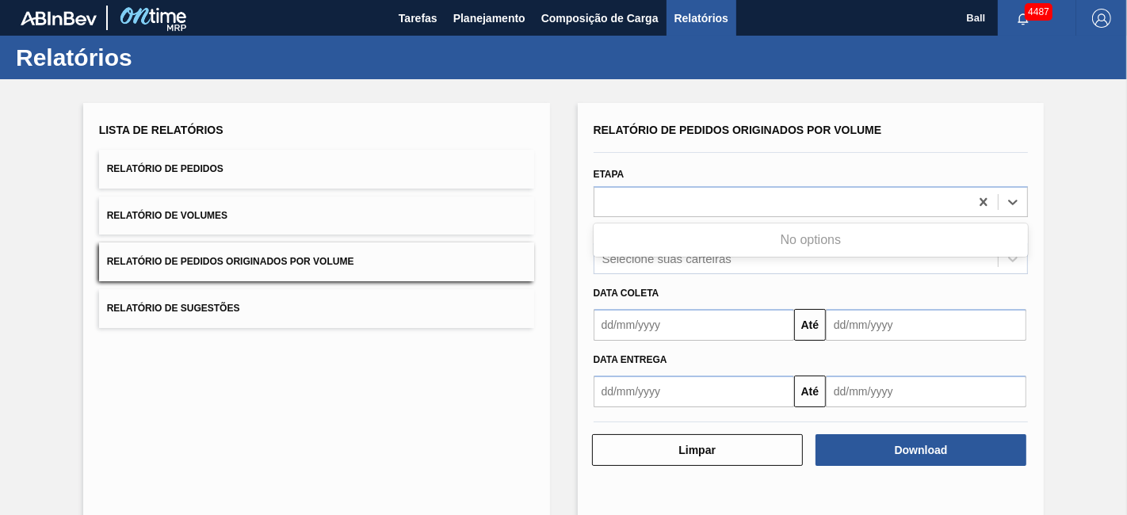
click at [300, 178] on button "Relatório de Pedidos" at bounding box center [316, 169] width 435 height 39
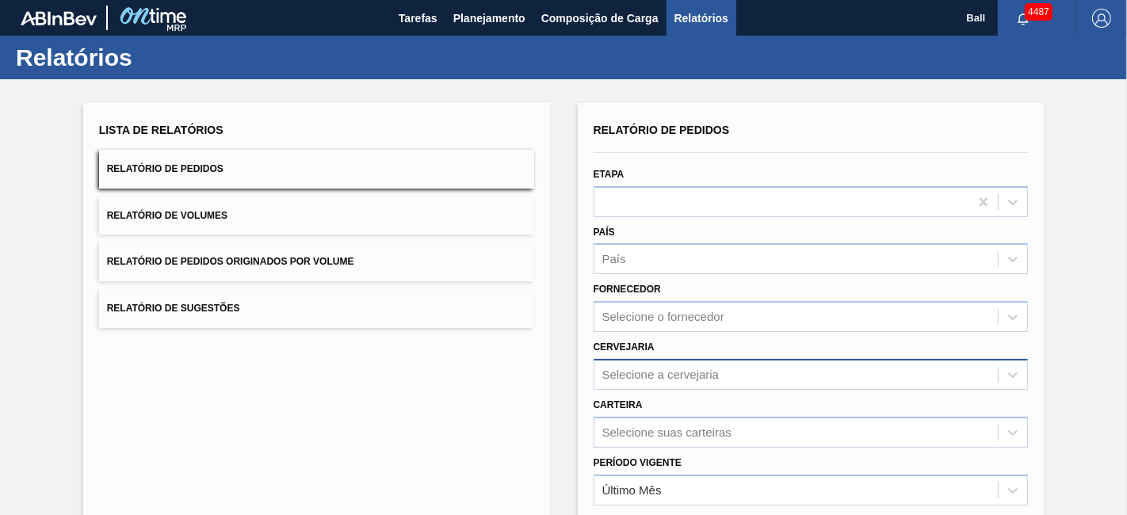
click at [634, 373] on div "Selecione a cervejaria" at bounding box center [811, 374] width 435 height 31
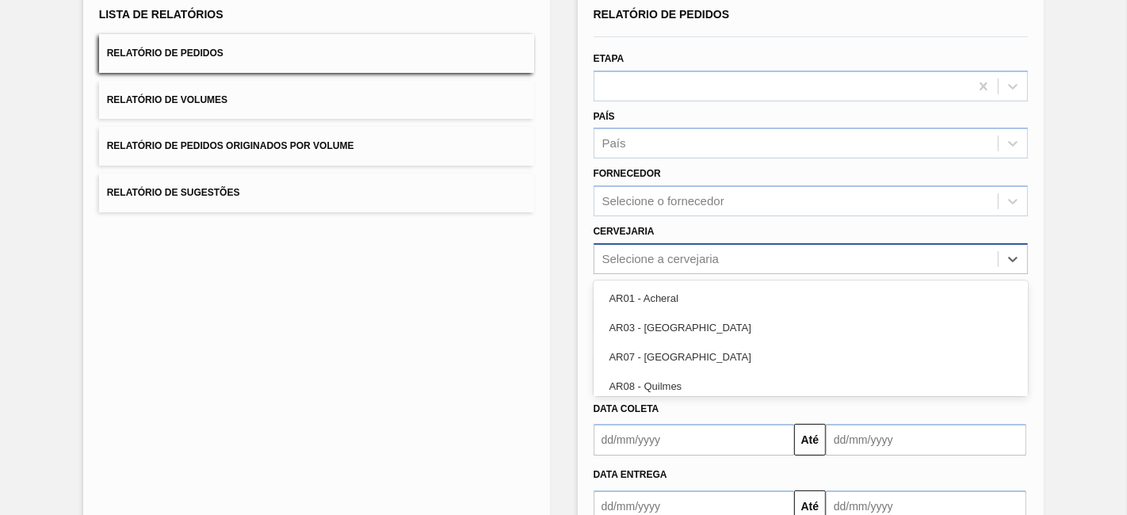
scroll to position [122, 0]
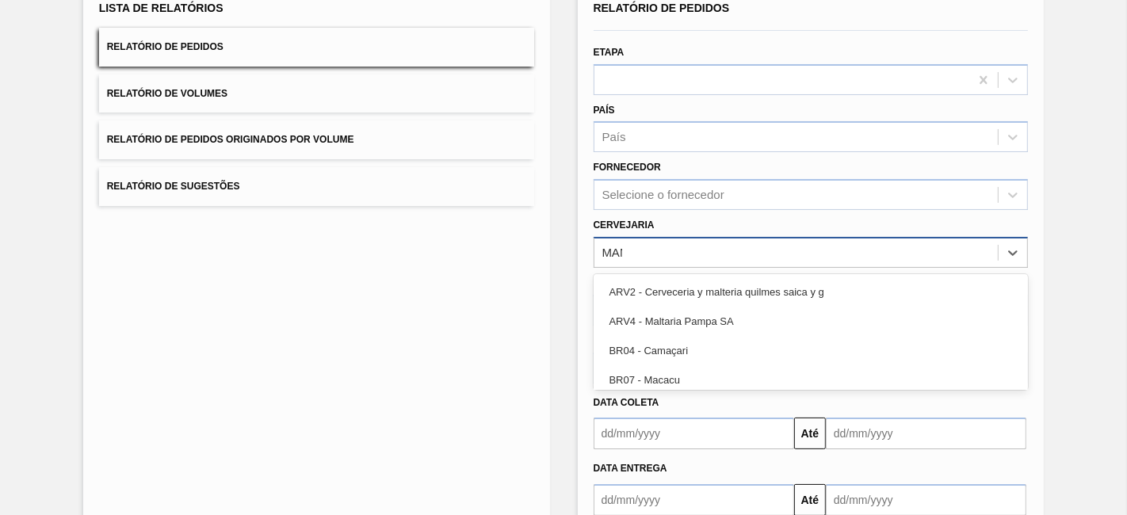
type input "MANA"
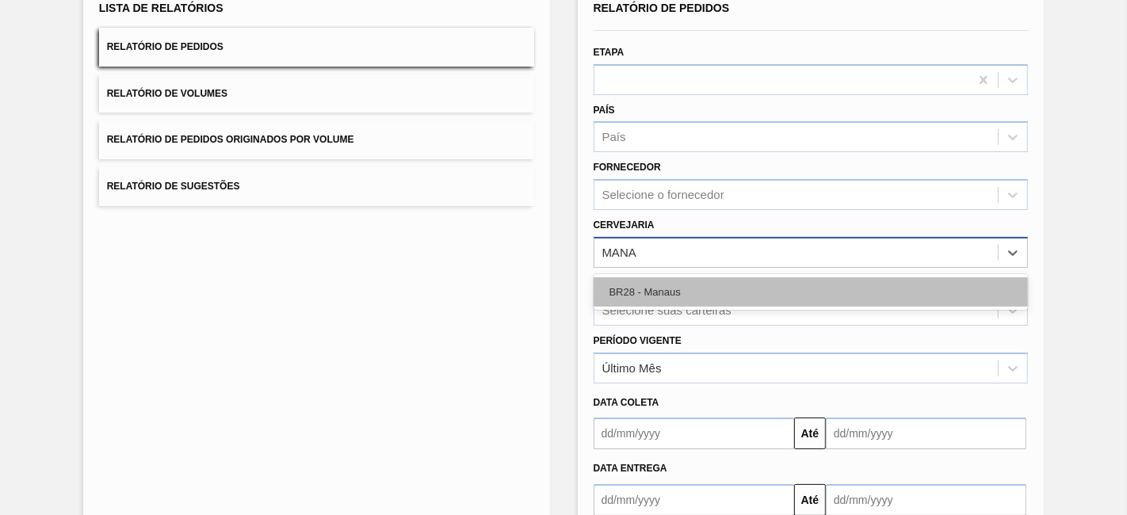
click at [675, 289] on div "BR28 - Manaus" at bounding box center [811, 292] width 435 height 29
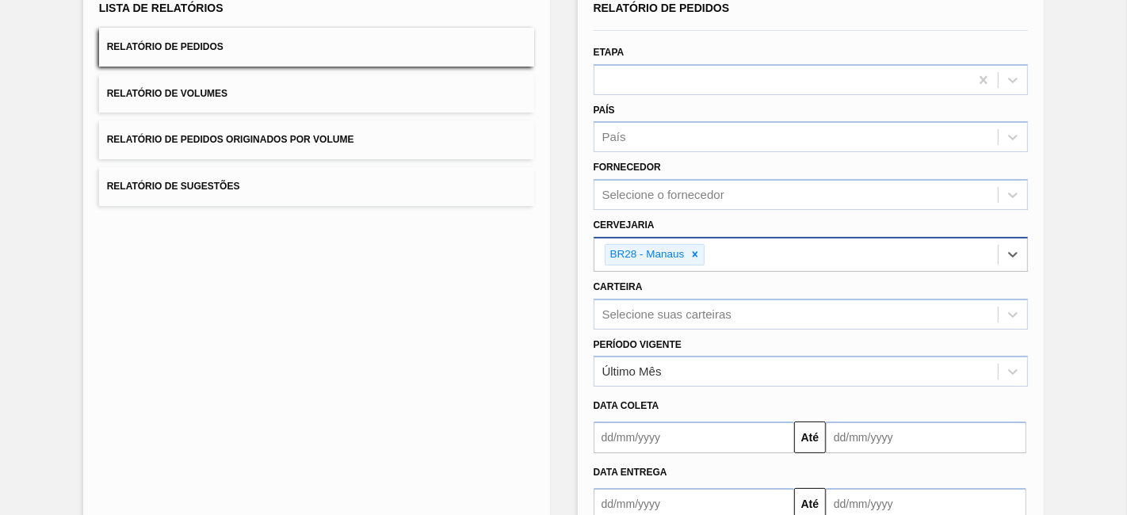
scroll to position [217, 0]
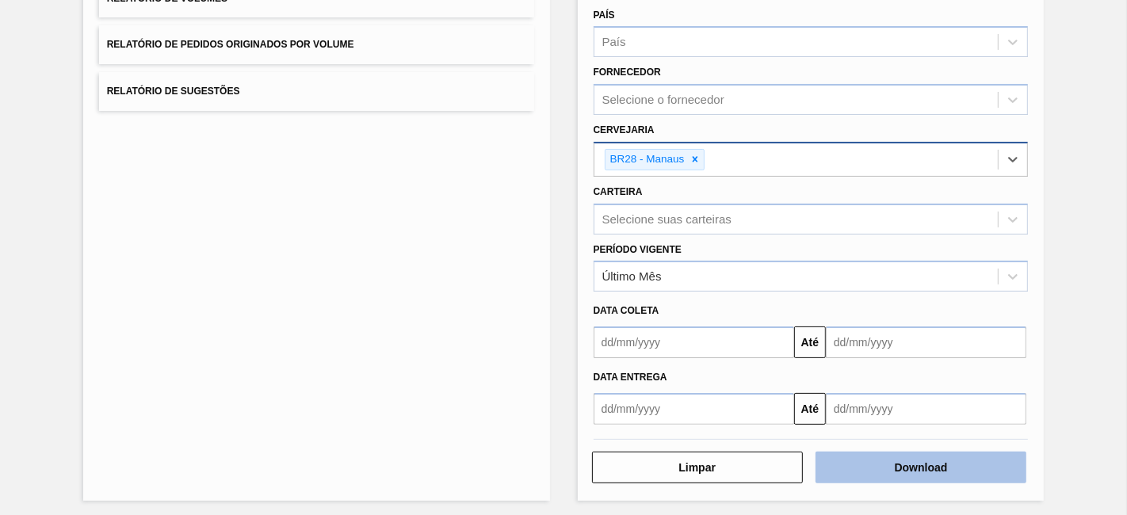
click at [921, 466] on button "Download" at bounding box center [921, 468] width 211 height 32
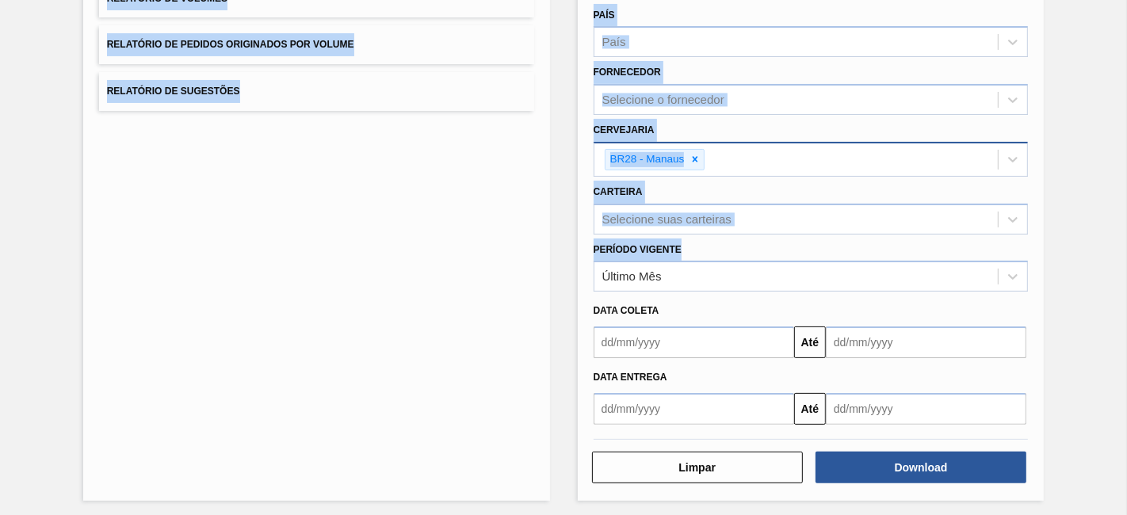
scroll to position [56, 0]
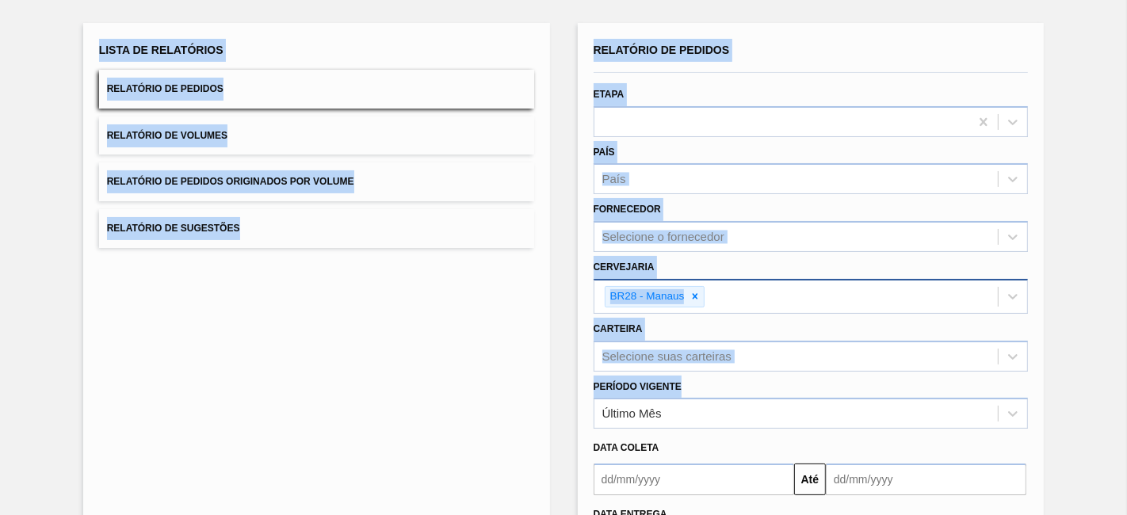
drag, startPoint x: 1112, startPoint y: 254, endPoint x: 1127, endPoint y: -8, distance: 262.0
click at [1127, 0] on html "Tarefas Planejamento Composição de Carga Relatórios Ball 4487 Marcar todas como…" at bounding box center [563, 0] width 1127 height 0
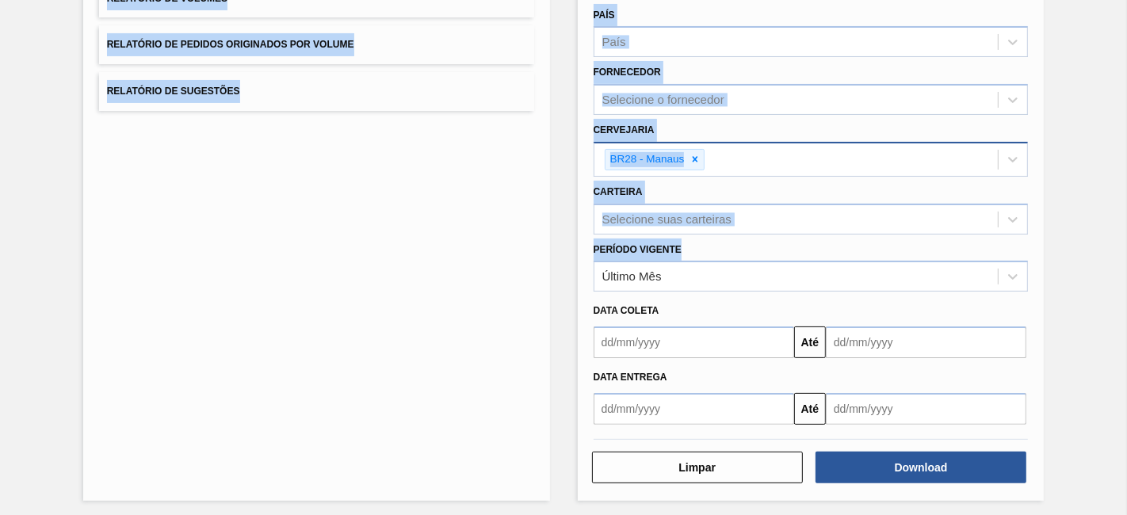
scroll to position [0, 0]
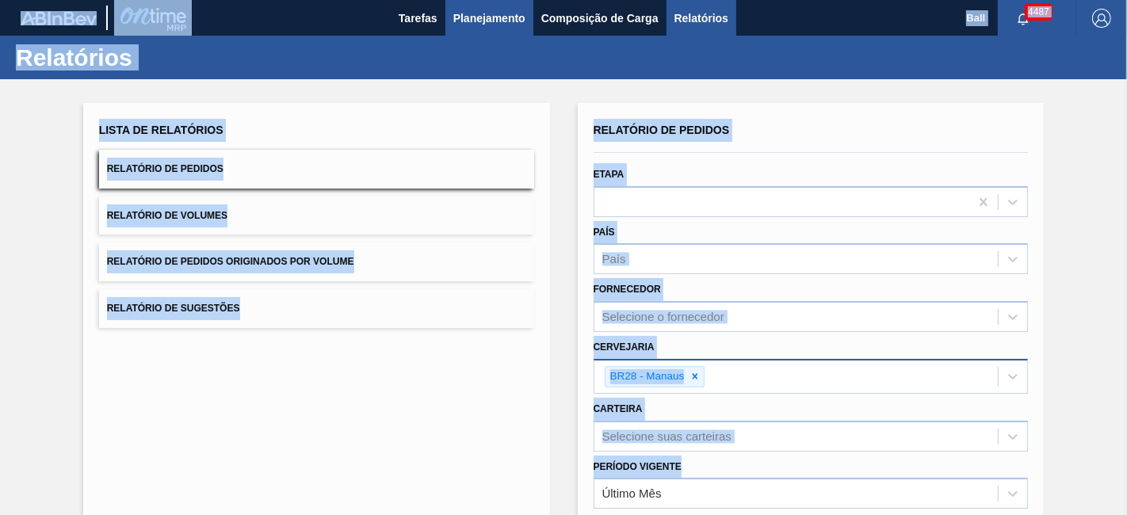
click at [476, 4] on button "Planejamento" at bounding box center [490, 18] width 88 height 36
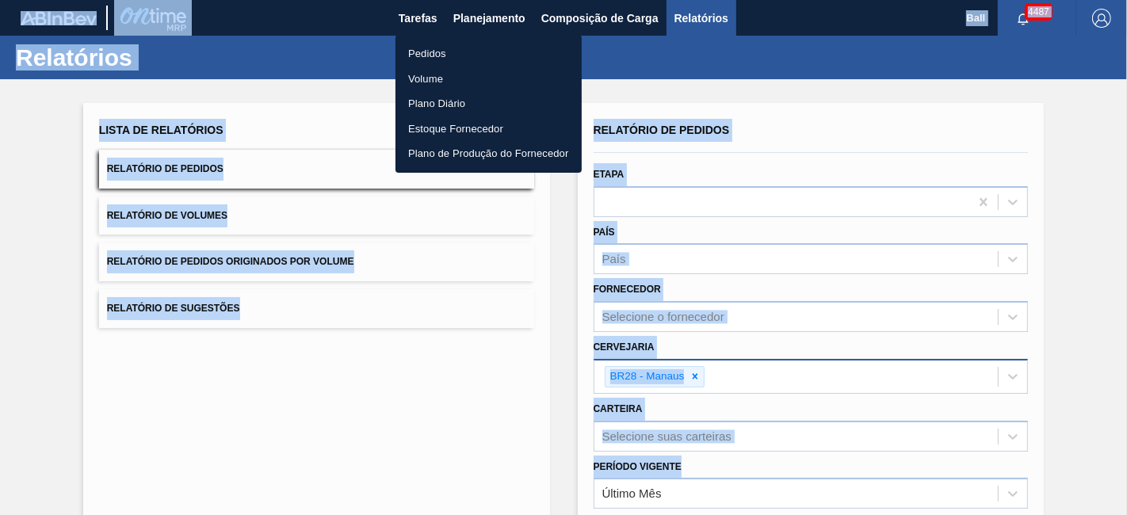
click at [443, 50] on li "Pedidos" at bounding box center [489, 53] width 186 height 25
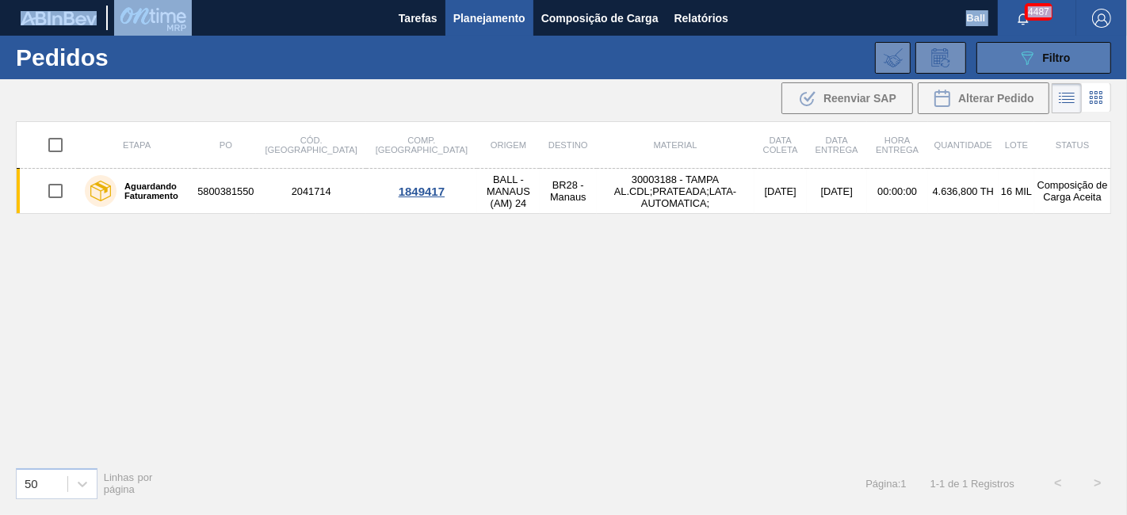
click at [1024, 55] on icon "089F7B8B-B2A5-4AFE-B5C0-19BA573D28AC" at bounding box center [1027, 57] width 19 height 19
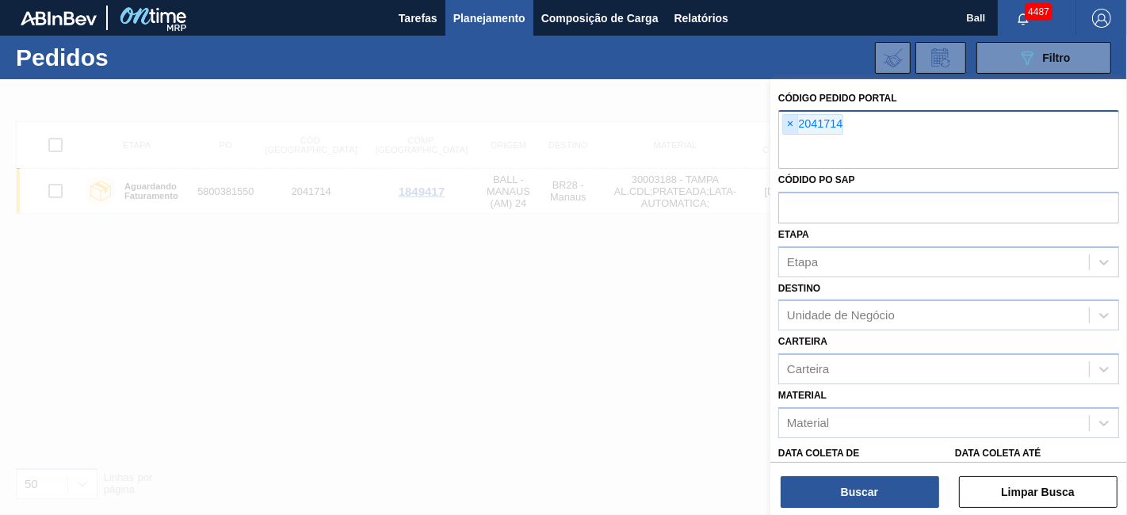
click at [791, 121] on span "×" at bounding box center [790, 124] width 15 height 19
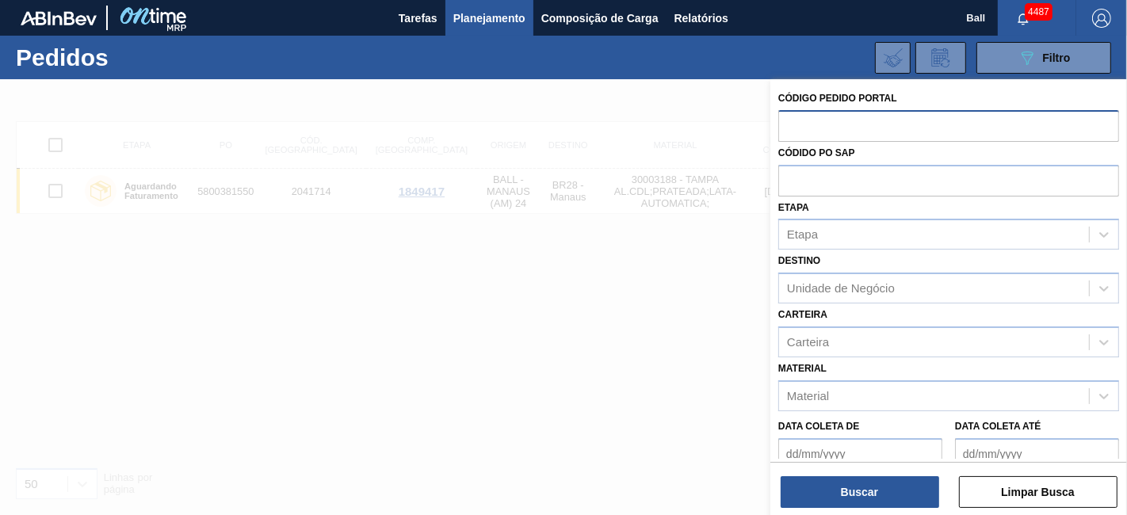
paste input "text"
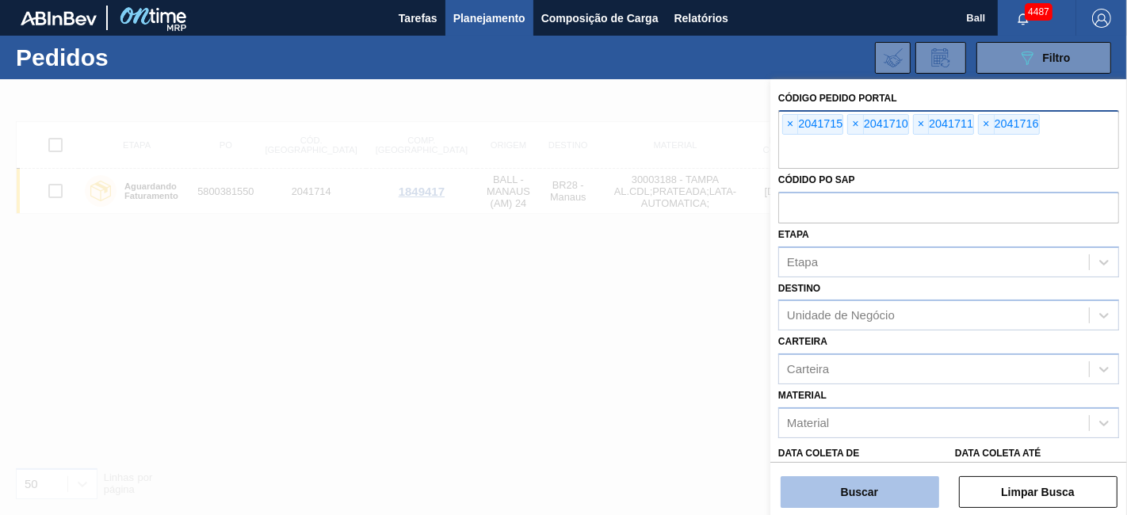
click at [826, 501] on button "Buscar" at bounding box center [860, 493] width 159 height 32
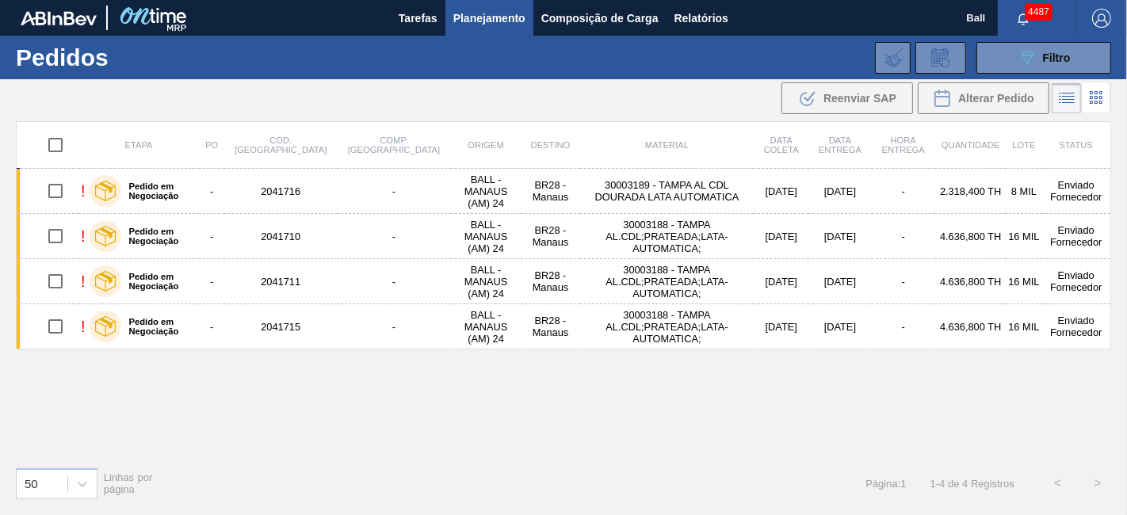
click at [59, 142] on input "checkbox" at bounding box center [55, 144] width 33 height 33
checkbox input "true"
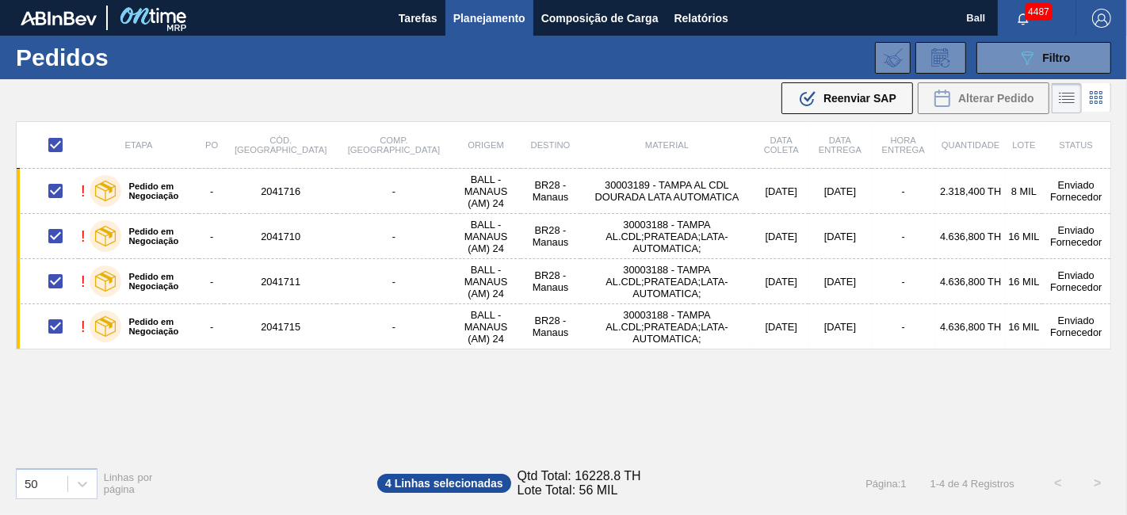
checkbox input "true"
click at [880, 101] on span "Reenviar SAP" at bounding box center [860, 98] width 73 height 13
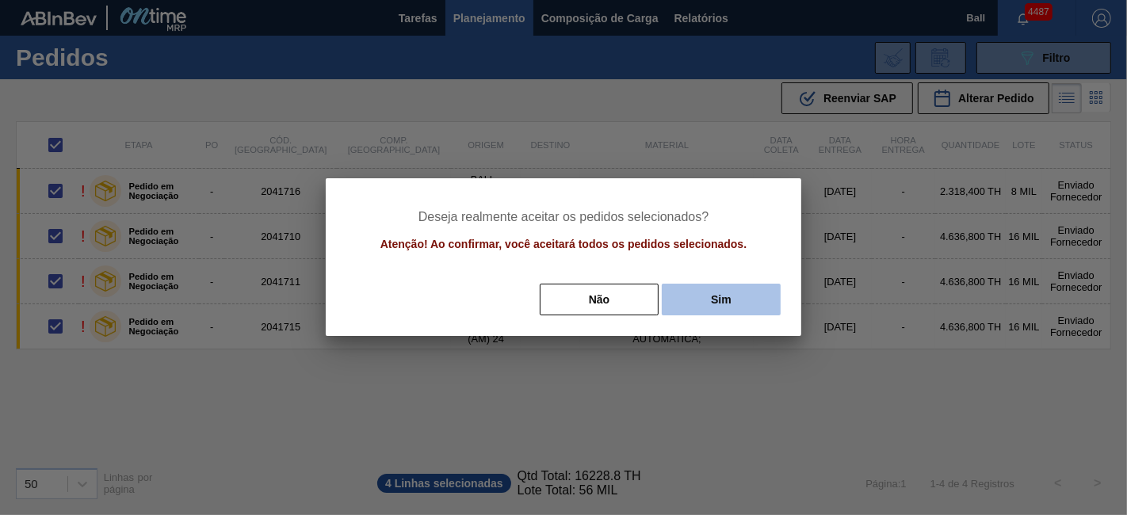
click at [726, 311] on button "Sim" at bounding box center [721, 300] width 119 height 32
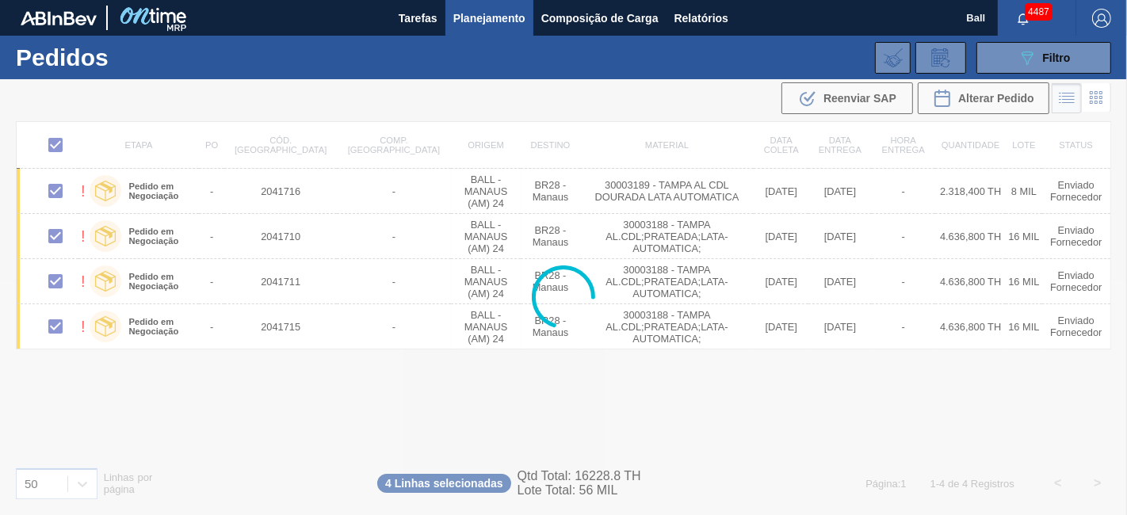
checkbox input "false"
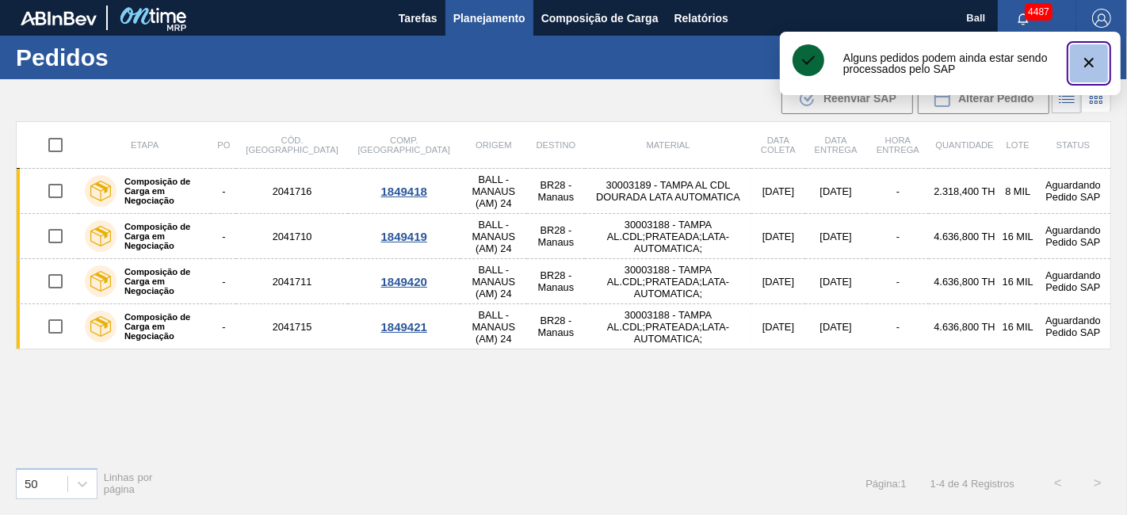
click at [1084, 63] on icon "botão de ícone" at bounding box center [1089, 62] width 19 height 19
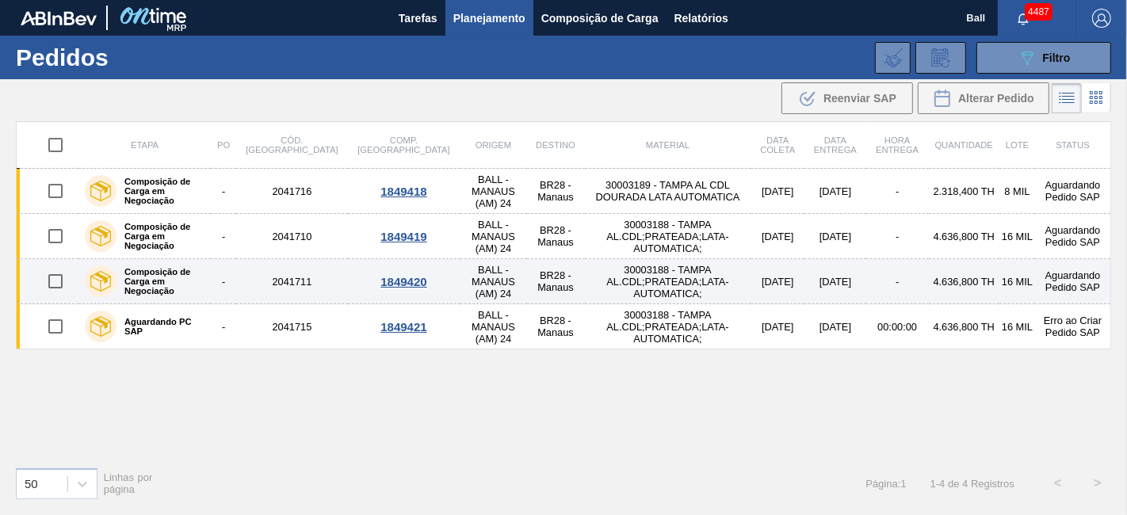
click at [585, 285] on td "30003188 - TAMPA AL.CDL;PRATEADA;LATA-AUTOMATICA;" at bounding box center [668, 281] width 167 height 45
click at [267, 263] on td "2041711" at bounding box center [291, 281] width 111 height 45
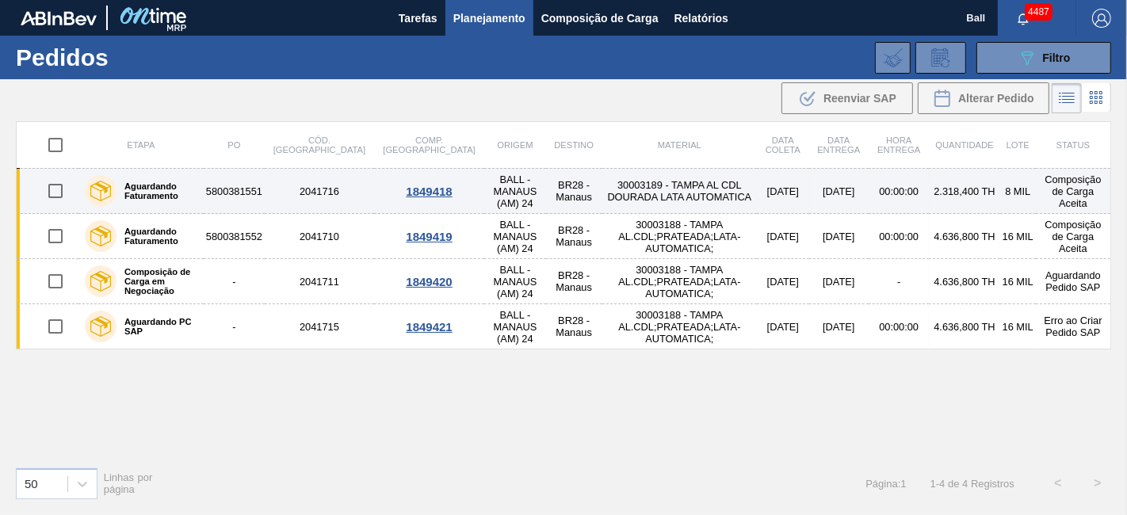
click at [698, 188] on td "30003189 - TAMPA AL CDL DOURADA LATA AUTOMATICA" at bounding box center [680, 191] width 155 height 45
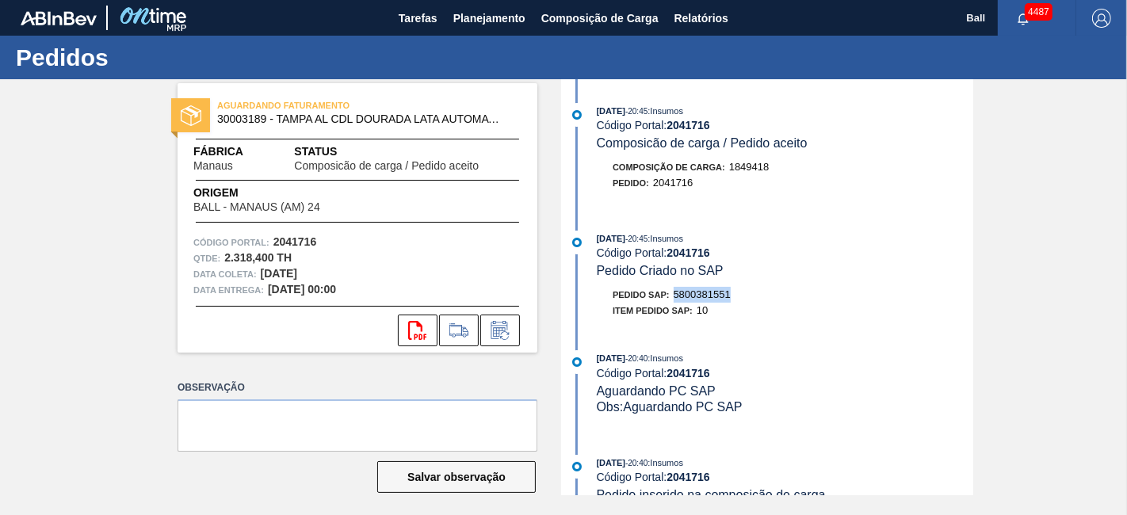
drag, startPoint x: 752, startPoint y: 302, endPoint x: 675, endPoint y: 301, distance: 77.7
click at [675, 301] on div "Pedido SAP: 5800381551" at bounding box center [785, 295] width 377 height 16
copy span "5800381551"
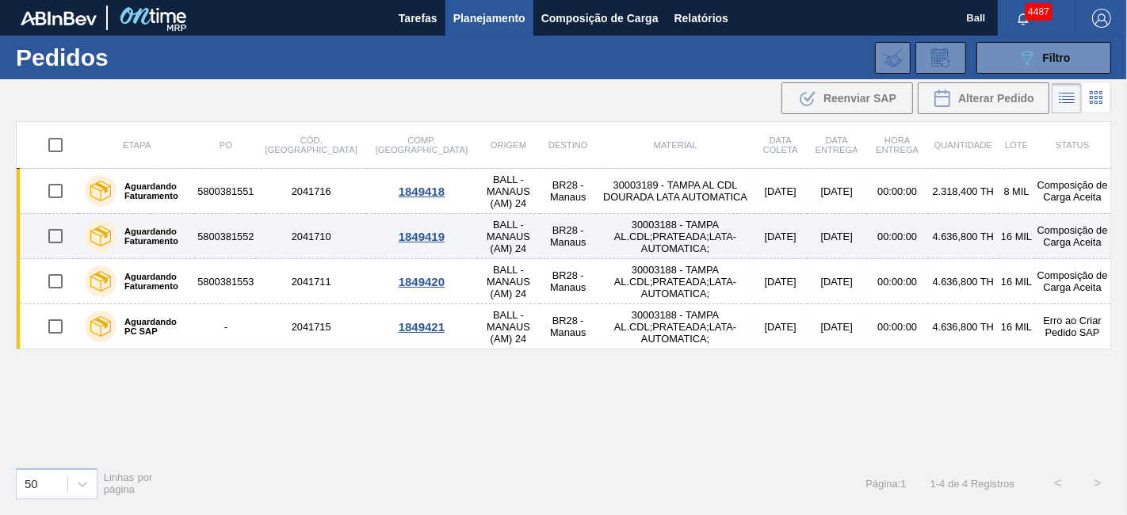
click at [226, 243] on td "5800381552" at bounding box center [225, 236] width 61 height 45
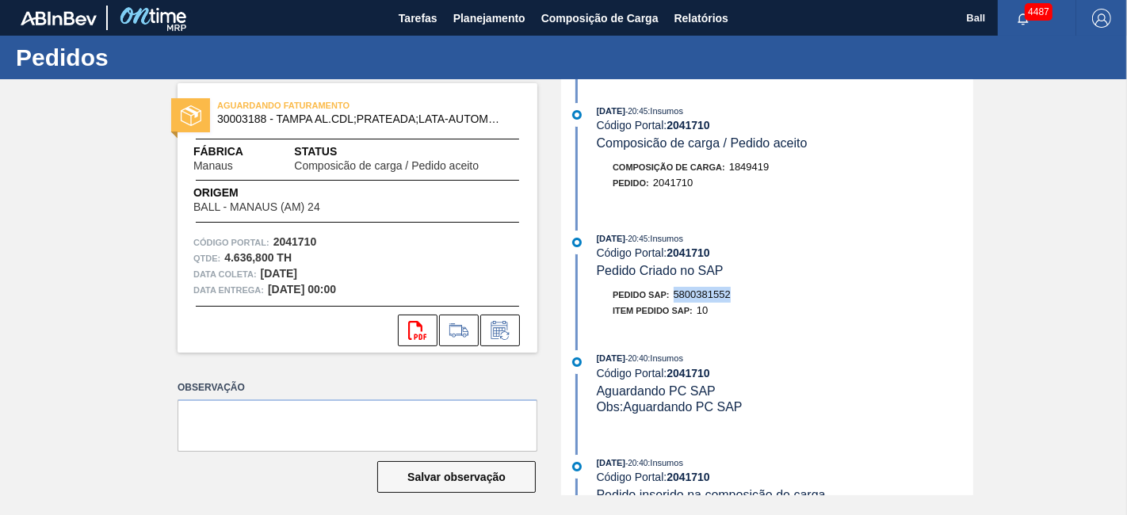
drag, startPoint x: 738, startPoint y: 308, endPoint x: 670, endPoint y: 298, distance: 69.0
click at [670, 298] on div "Pedido SAP: 5800381552 Item pedido SAP: 10" at bounding box center [785, 303] width 377 height 32
copy span "5800381552"
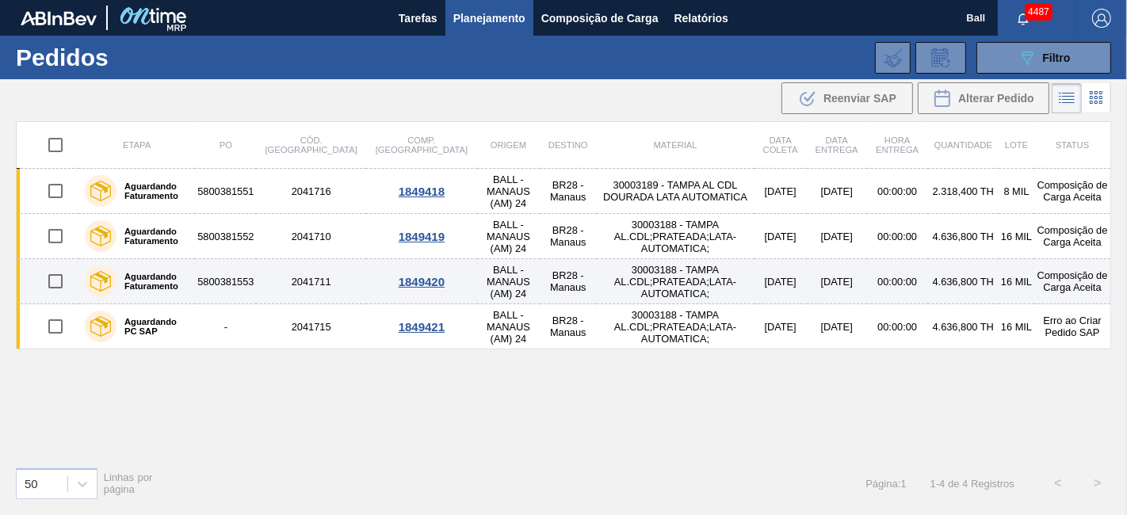
click at [711, 293] on td "30003188 - TAMPA AL.CDL;PRATEADA;LATA-AUTOMATICA;" at bounding box center [676, 281] width 158 height 45
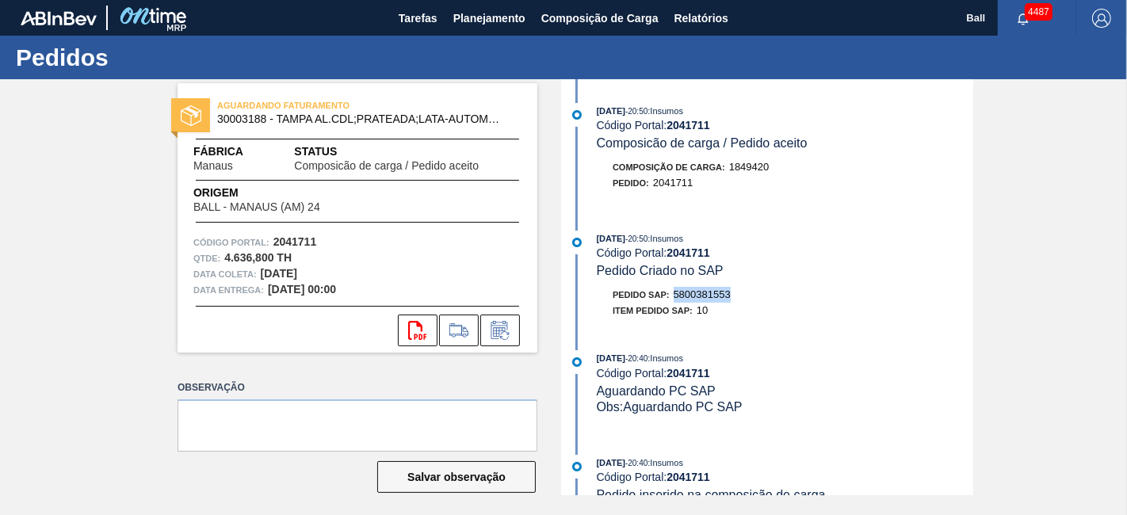
drag, startPoint x: 744, startPoint y: 289, endPoint x: 672, endPoint y: 302, distance: 72.5
click at [672, 302] on div "29/09/2025 - 20:50 : Insumos Código Portal: 2041711 Pedido Criado no SAP Pedido…" at bounding box center [769, 279] width 408 height 96
copy span "5800381553"
click at [672, 302] on div "Pedido SAP: 5800381553" at bounding box center [672, 295] width 118 height 16
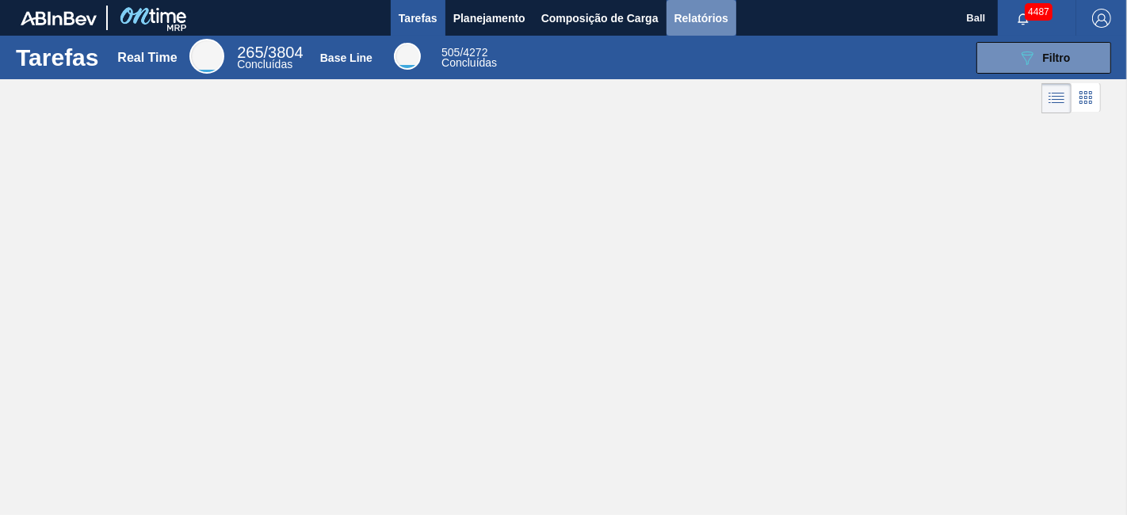
click at [700, 14] on span "Relatórios" at bounding box center [702, 18] width 54 height 19
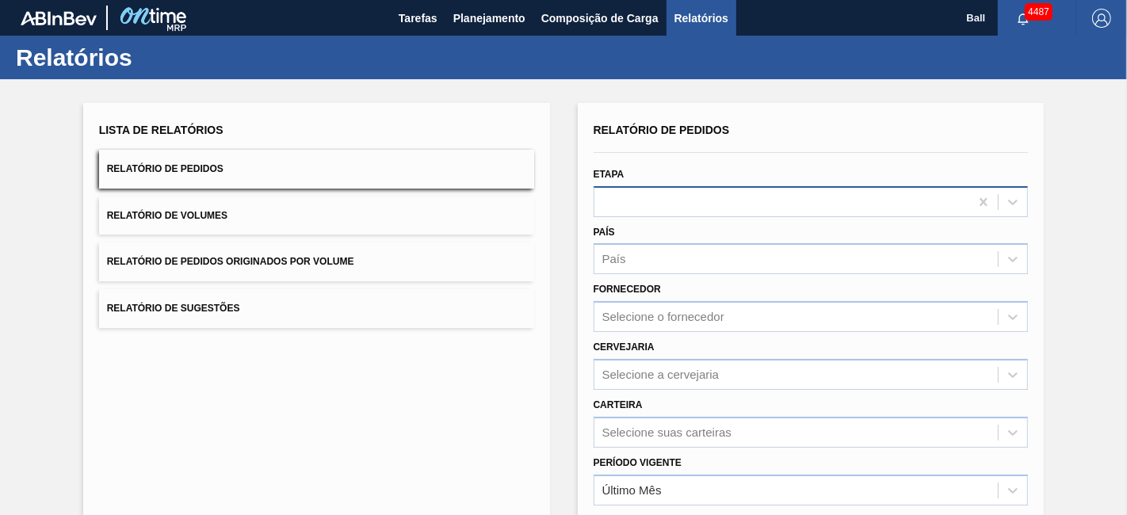
click at [620, 202] on div at bounding box center [783, 201] width 376 height 23
